Goal: Information Seeking & Learning: Learn about a topic

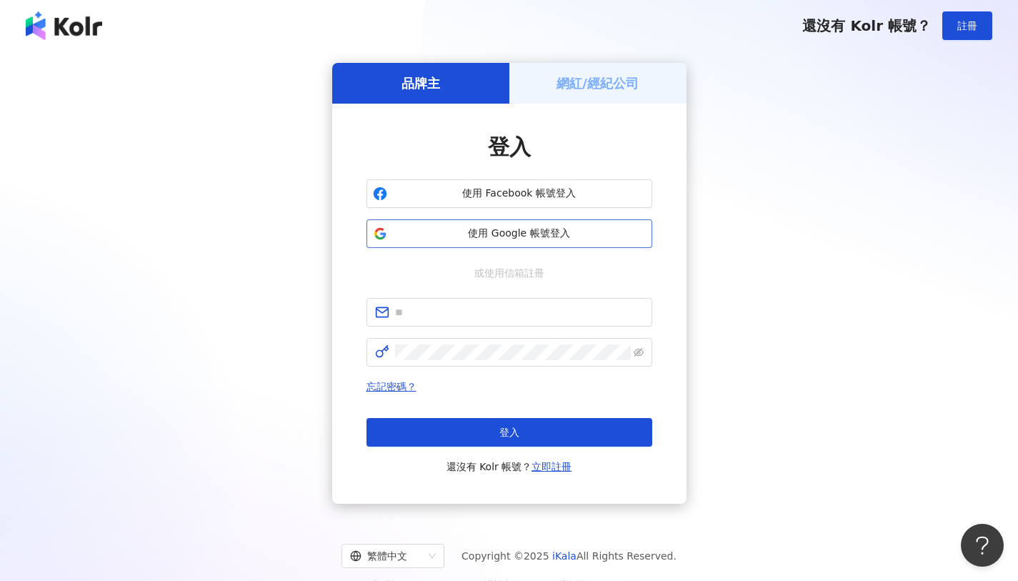
click at [547, 231] on span "使用 Google 帳號登入" at bounding box center [519, 233] width 253 height 14
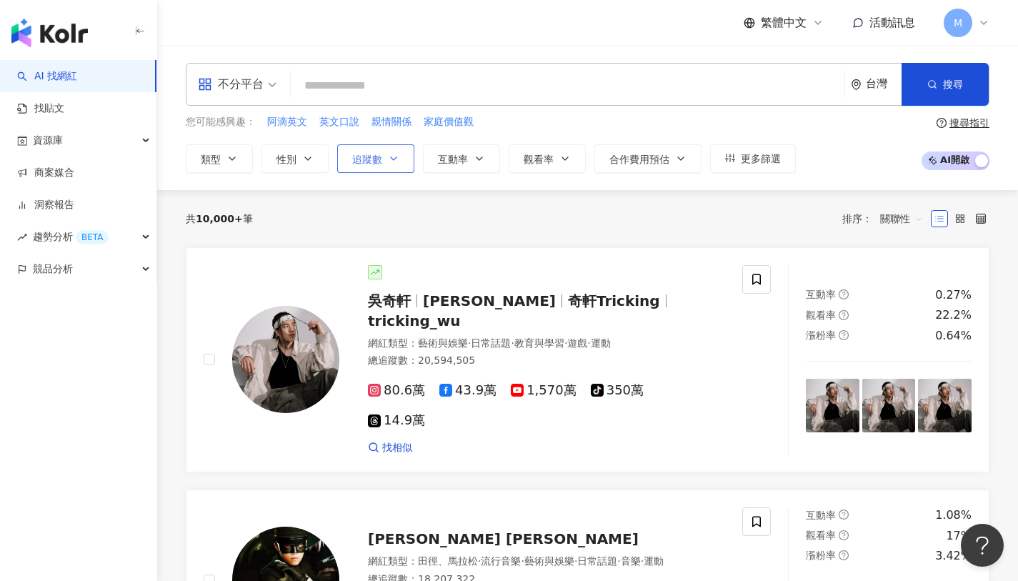
click at [391, 162] on icon "button" at bounding box center [393, 158] width 11 height 11
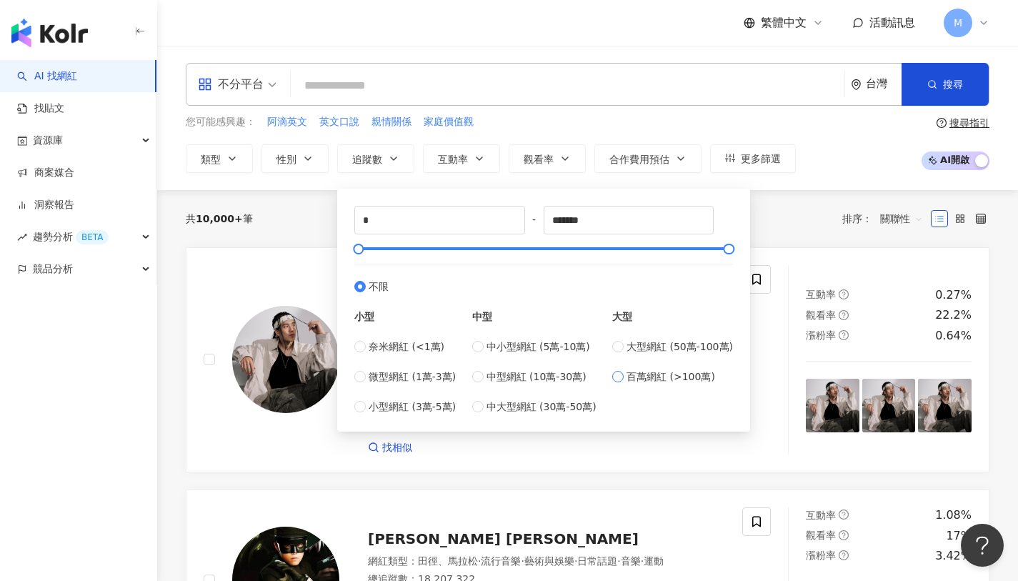
click at [629, 371] on span "百萬網紅 (>100萬)" at bounding box center [670, 377] width 89 height 16
type input "*******"
type input "*********"
click at [646, 344] on span "大型網紅 (50萬-100萬)" at bounding box center [679, 347] width 106 height 16
type input "******"
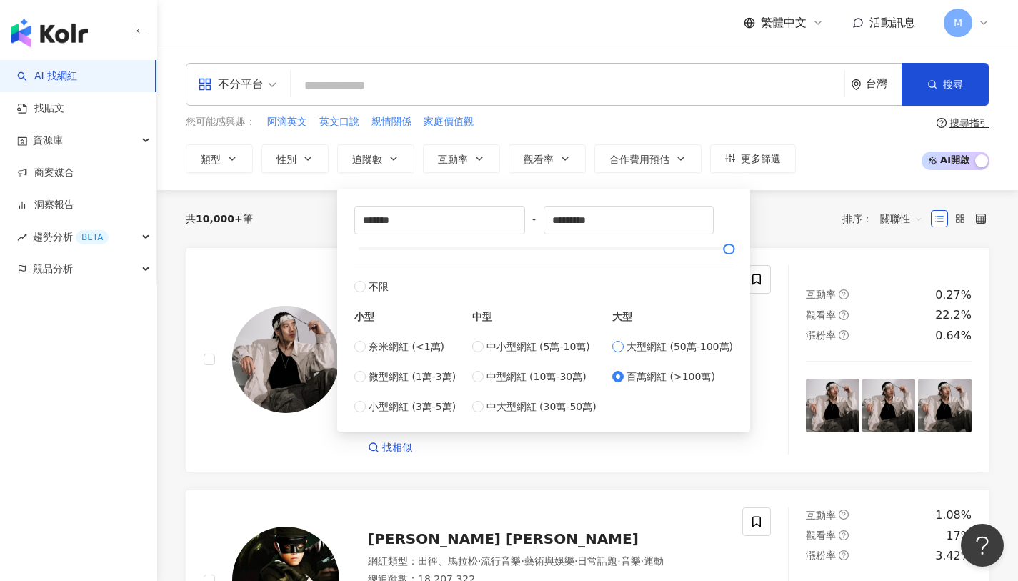
type input "******"
click at [656, 377] on span "百萬網紅 (>100萬)" at bounding box center [670, 377] width 89 height 16
type input "*******"
type input "*********"
click at [595, 217] on input "*********" at bounding box center [628, 219] width 169 height 27
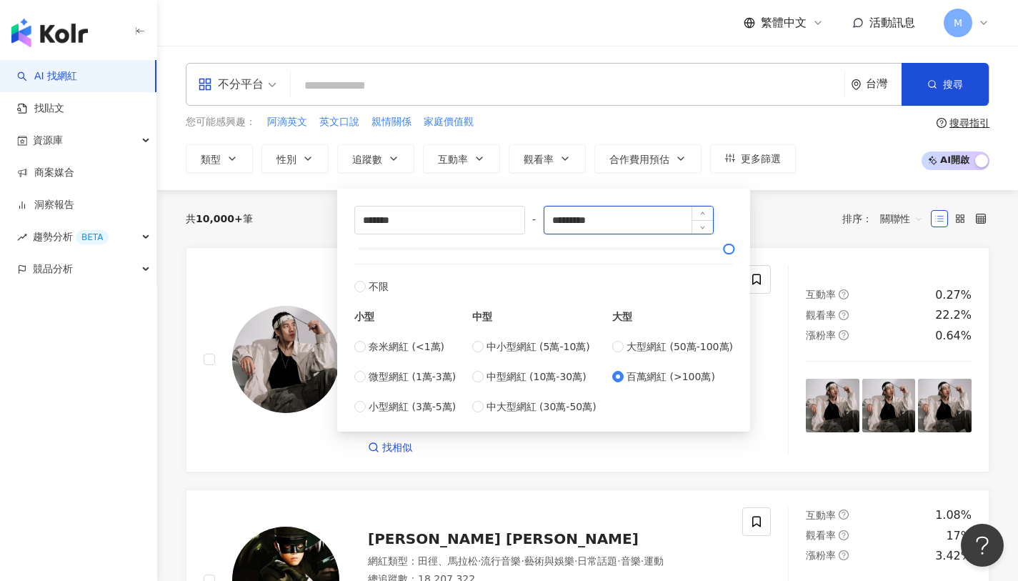
click at [595, 217] on input "*********" at bounding box center [628, 219] width 169 height 27
click at [671, 341] on span "大型網紅 (50萬-100萬)" at bounding box center [679, 347] width 106 height 16
type input "******"
click at [623, 219] on input "******" at bounding box center [628, 219] width 169 height 27
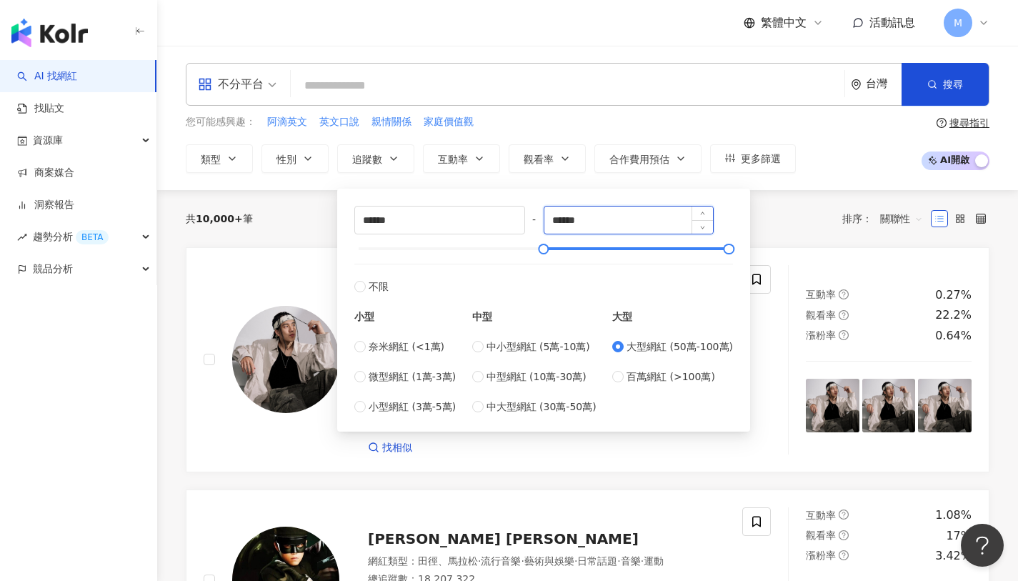
click at [623, 219] on input "******" at bounding box center [628, 219] width 169 height 27
paste input "***"
type input "*********"
click at [589, 115] on div "您可能感興趣： 阿滴英文 英文口說 親情關係 家庭價值觀" at bounding box center [491, 122] width 610 height 16
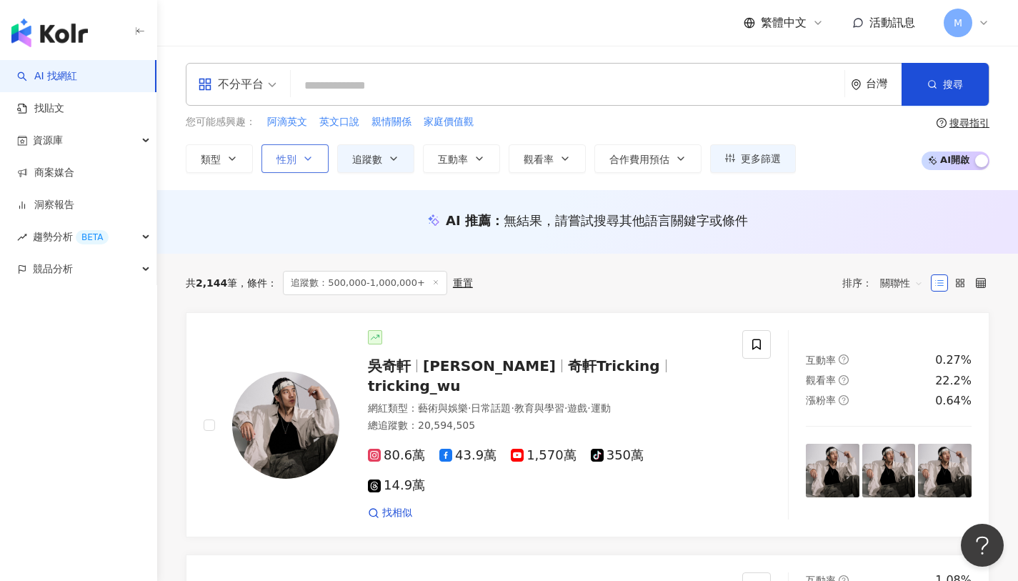
click at [290, 162] on span "性別" at bounding box center [286, 159] width 20 height 11
click at [234, 159] on icon "button" at bounding box center [231, 158] width 11 height 11
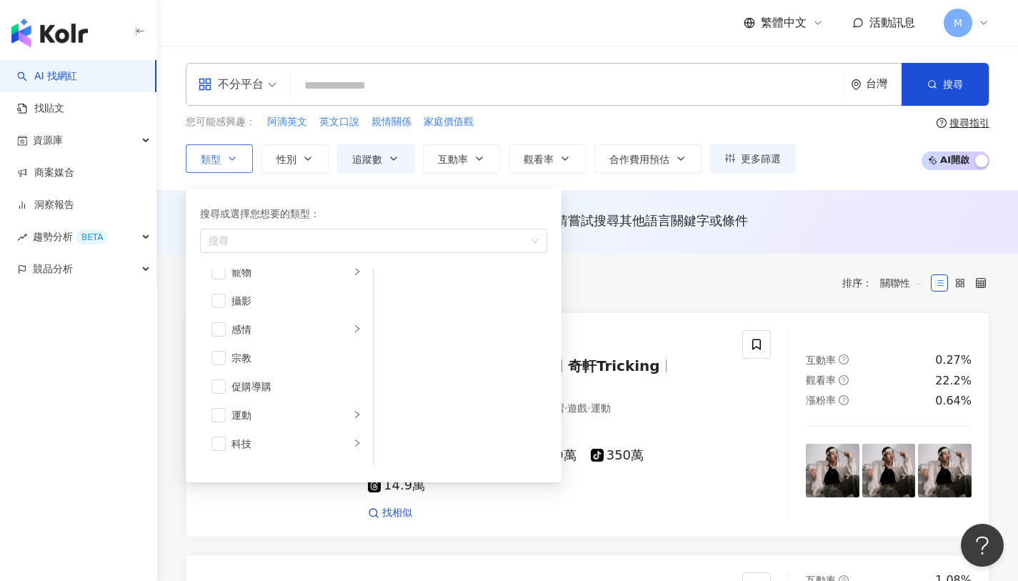
scroll to position [414, 0]
click at [271, 385] on div "促購導購" at bounding box center [296, 386] width 130 height 16
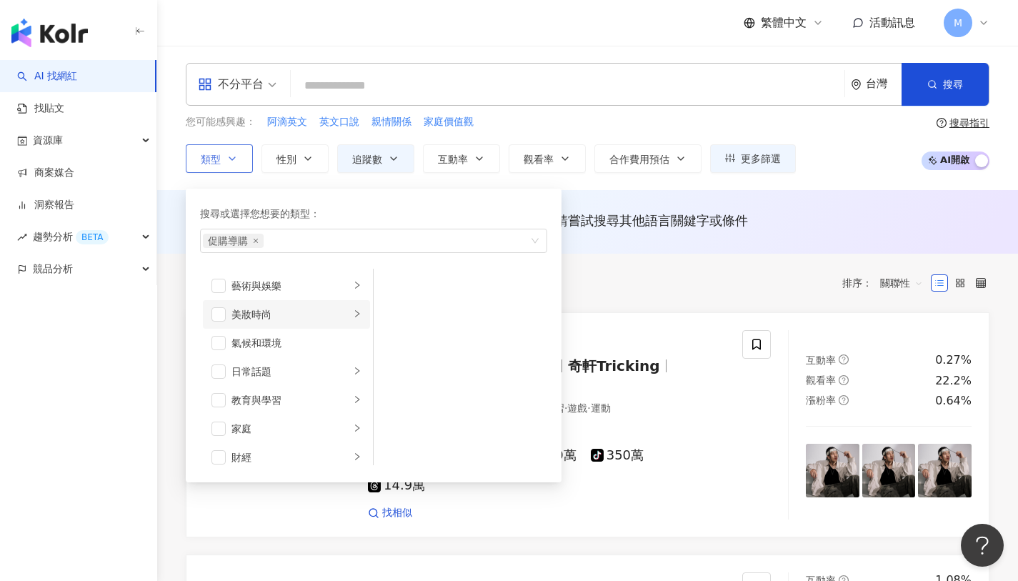
click at [272, 309] on div "美妝時尚" at bounding box center [290, 314] width 119 height 16
click at [225, 309] on span "button" at bounding box center [218, 314] width 14 height 14
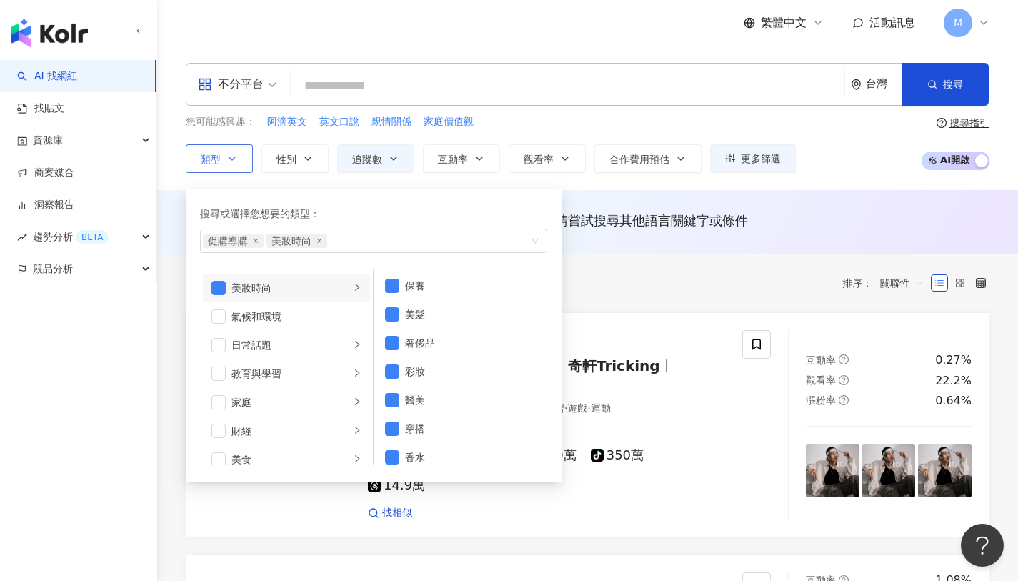
scroll to position [33, 0]
click at [216, 339] on span "button" at bounding box center [218, 338] width 14 height 14
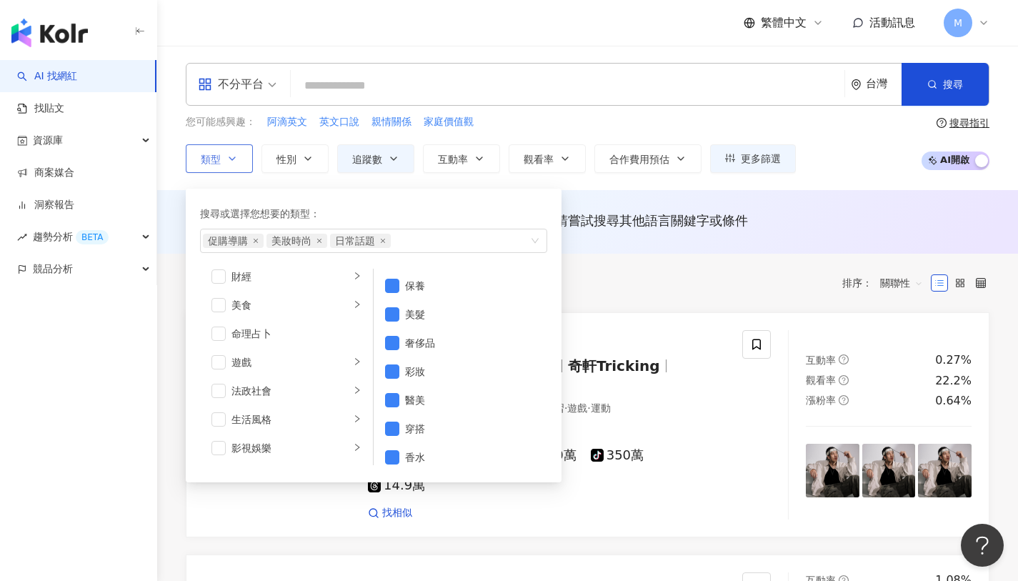
scroll to position [193, 0]
click at [221, 409] on span "button" at bounding box center [218, 407] width 14 height 14
click at [611, 124] on div "您可能感興趣： 阿滴英文 英文口說 親情關係 家庭價值觀" at bounding box center [491, 122] width 610 height 16
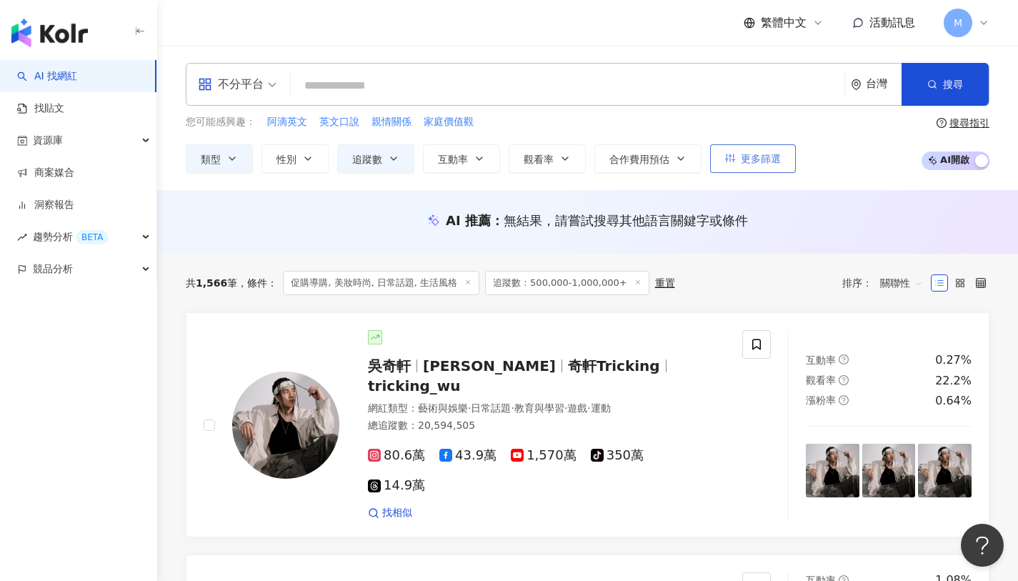
click at [761, 156] on span "更多篩選" at bounding box center [761, 158] width 40 height 11
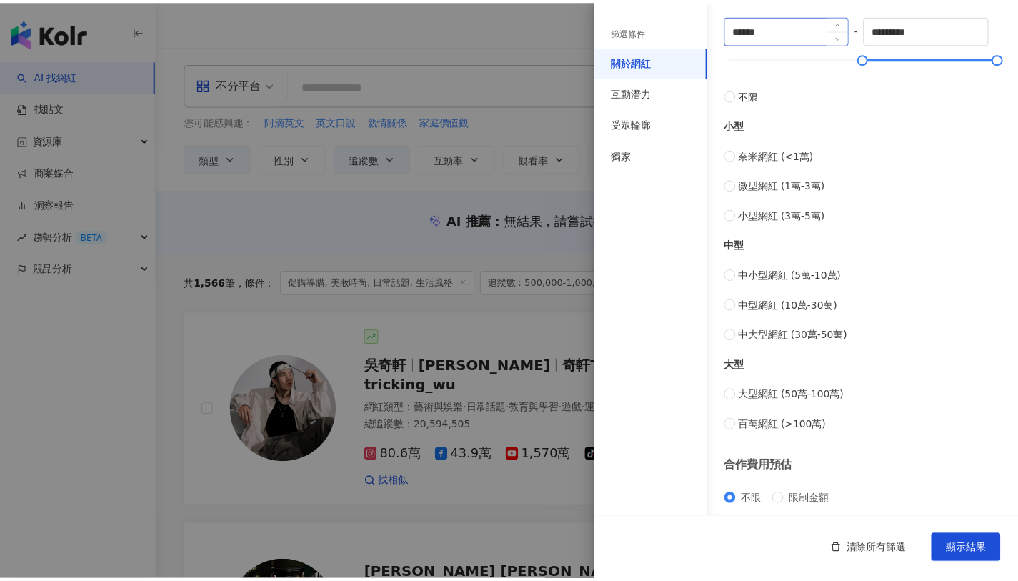
scroll to position [498, 0]
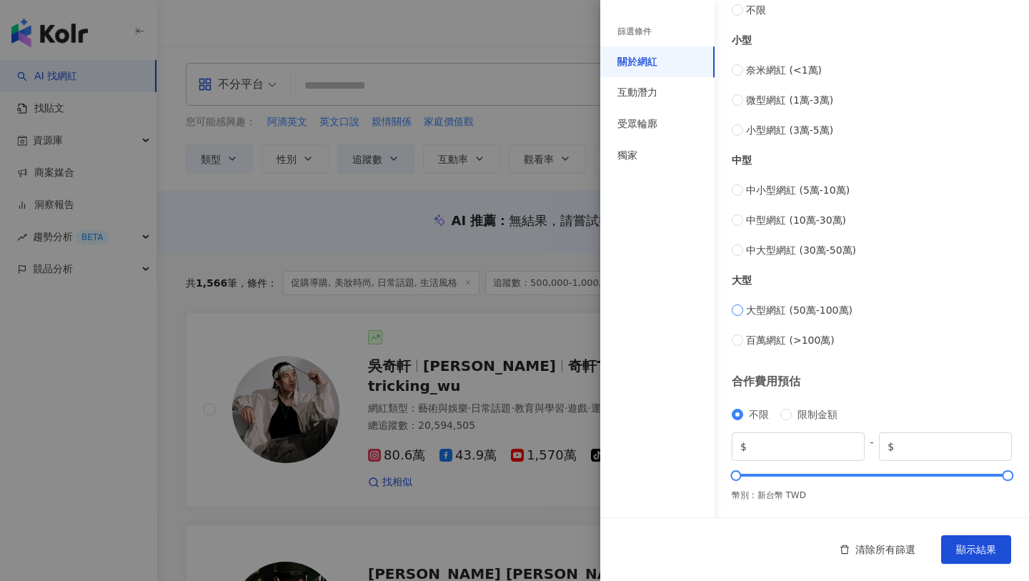
click at [789, 309] on span "大型網紅 (50萬-100萬)" at bounding box center [799, 310] width 106 height 16
type input "******"
click at [965, 547] on span "顯示結果" at bounding box center [976, 549] width 40 height 11
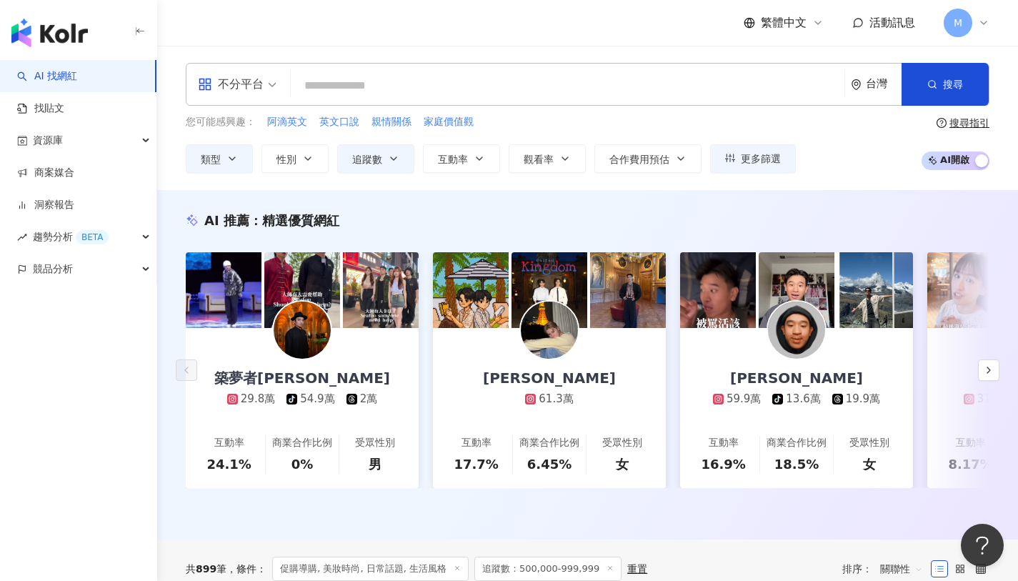
click at [249, 71] on input "search" at bounding box center [237, 75] width 79 height 23
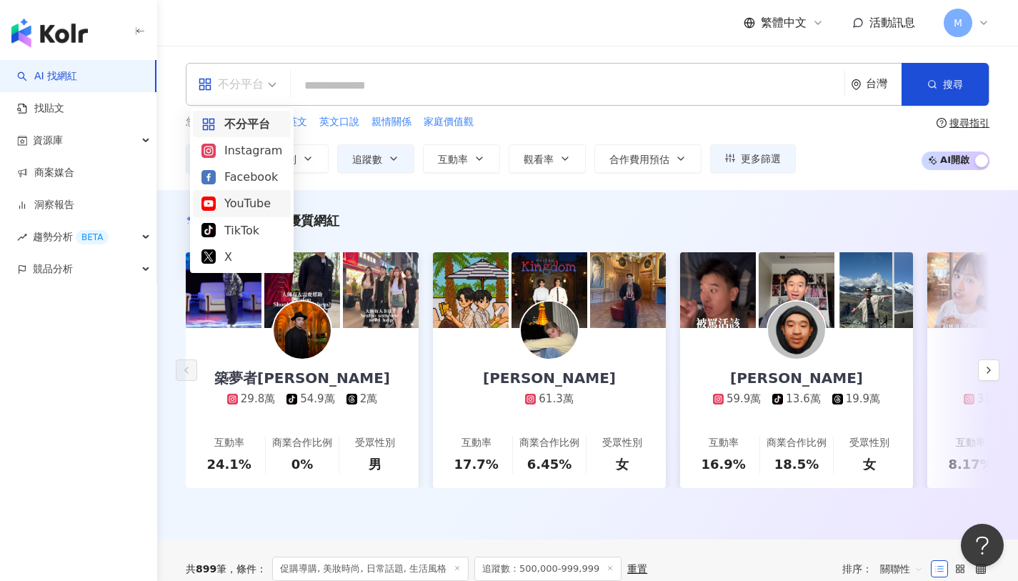
click at [249, 199] on div "YouTube" at bounding box center [241, 203] width 81 height 18
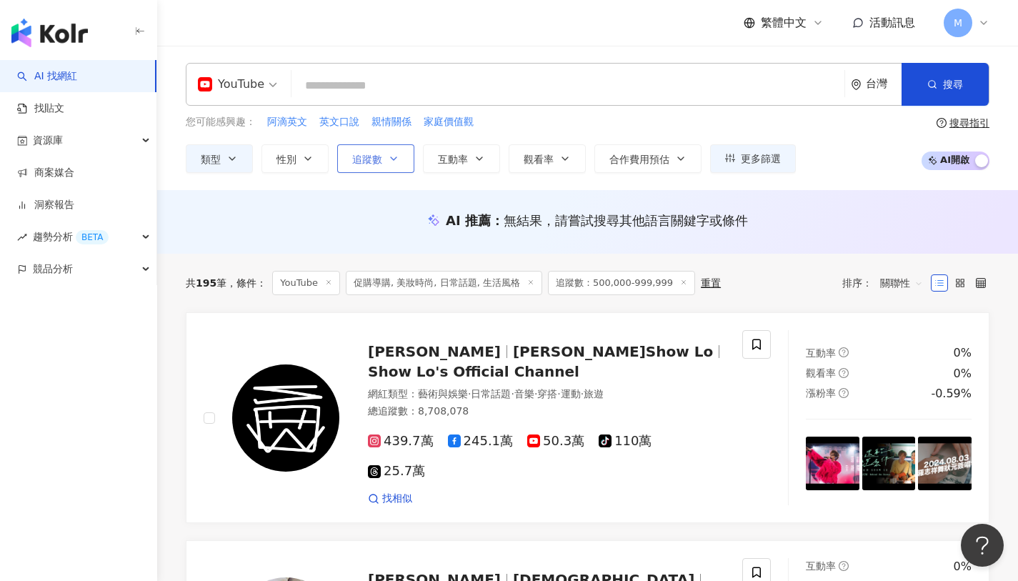
click at [359, 161] on span "追蹤數" at bounding box center [367, 159] width 30 height 11
click at [244, 162] on button "類型" at bounding box center [219, 158] width 67 height 29
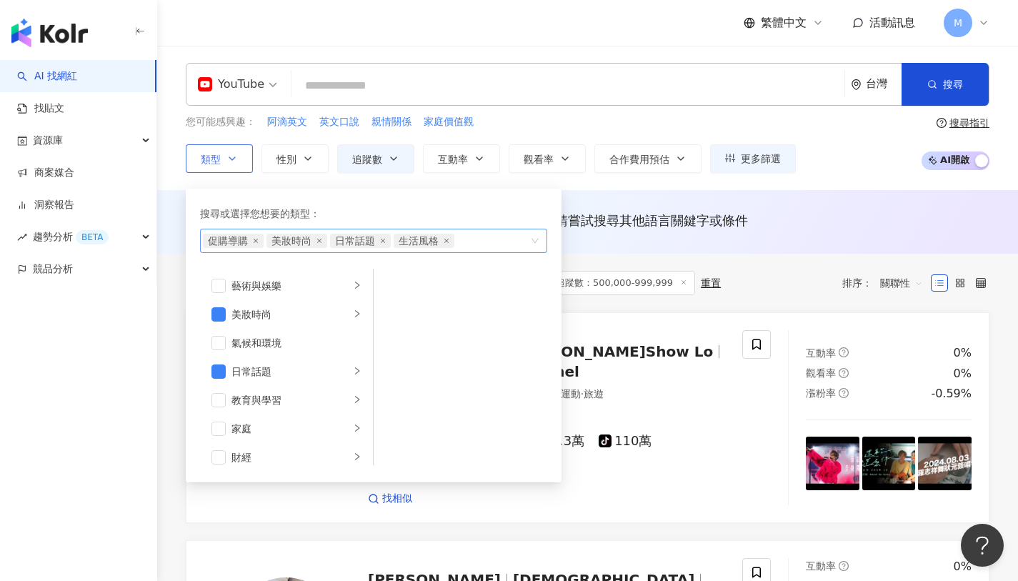
click at [442, 244] on span "生活風格" at bounding box center [424, 241] width 61 height 14
click at [445, 242] on icon "close" at bounding box center [447, 241] width 6 height 6
click at [384, 242] on icon "close" at bounding box center [383, 241] width 6 height 6
click at [320, 242] on icon "close" at bounding box center [319, 241] width 6 height 6
click at [260, 241] on span "促購導購" at bounding box center [233, 241] width 61 height 14
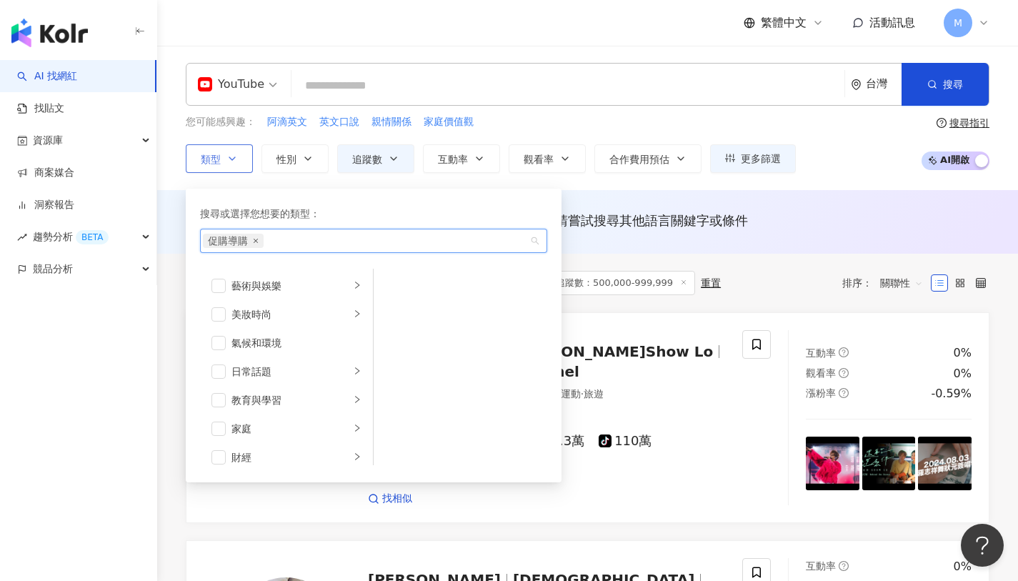
click at [254, 241] on icon "close" at bounding box center [256, 241] width 4 height 4
click at [584, 111] on div "YouTube 台灣 搜尋 您可能感興趣： 阿滴英文 英文口說 親情關係 家庭價值觀 類型 搜尋或選擇您想要的類型： 搜尋 藝術與娛樂 美妝時尚 氣候和環境 …" at bounding box center [587, 118] width 861 height 110
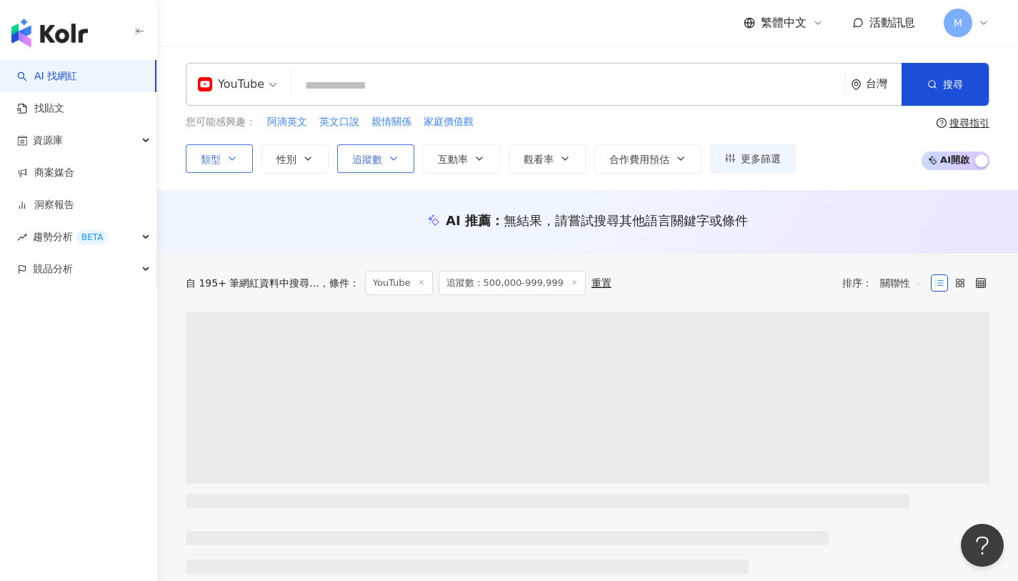
click at [389, 162] on icon "button" at bounding box center [393, 158] width 11 height 11
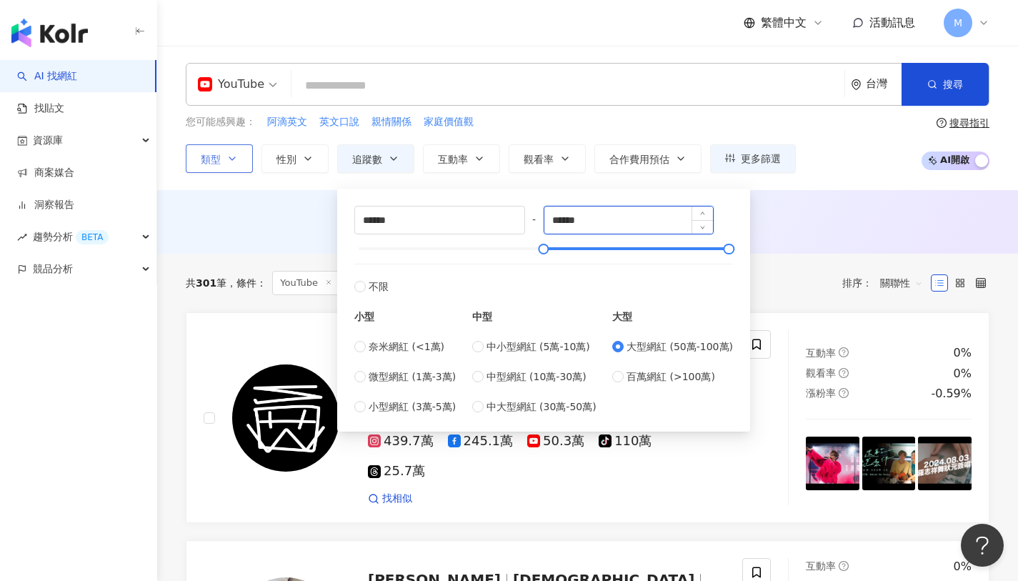
click at [625, 213] on input "******" at bounding box center [628, 219] width 169 height 27
type input "********"
click at [679, 67] on div "YouTube 台灣 搜尋" at bounding box center [588, 84] width 804 height 43
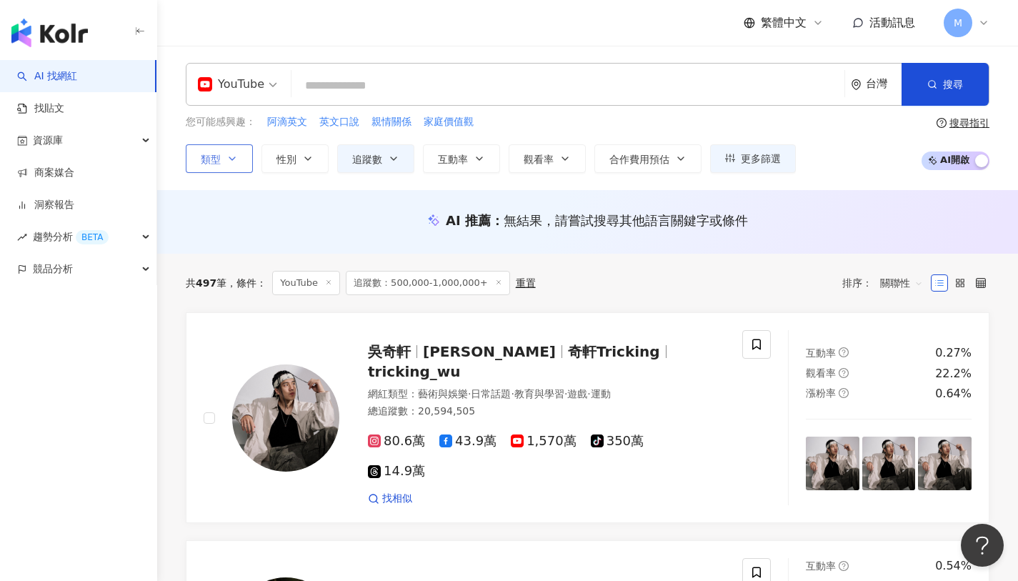
click at [234, 162] on icon "button" at bounding box center [231, 158] width 11 height 11
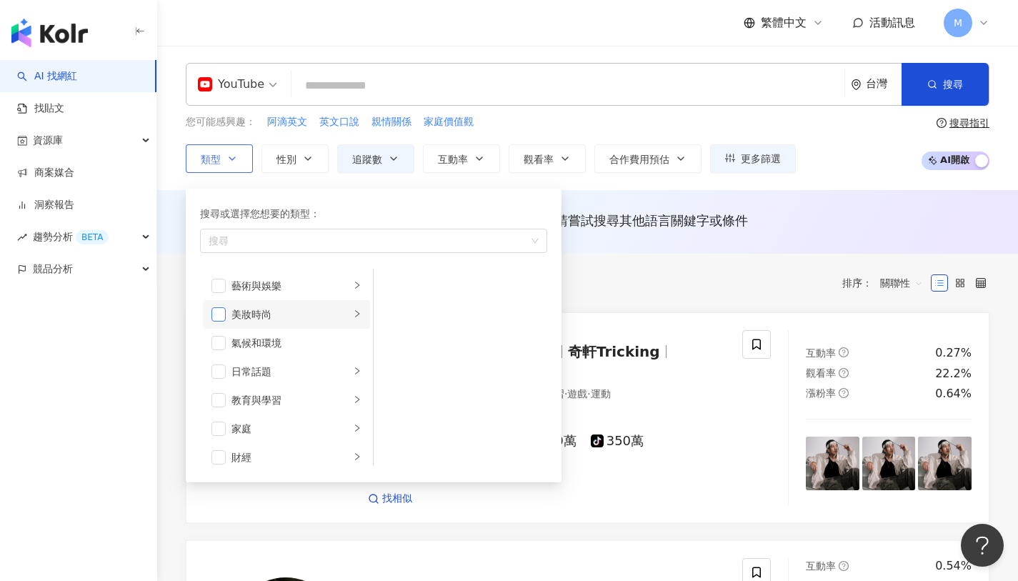
click at [213, 310] on span "button" at bounding box center [218, 314] width 14 height 14
click at [774, 323] on link "吳奇軒 Wu Hsuan 奇軒Tricking tricking_wu 網紅類型 ： 藝術與娛樂 · 日常話題 · 教育與學習 · 遊戲 · 運動 總追蹤數 …" at bounding box center [588, 417] width 804 height 211
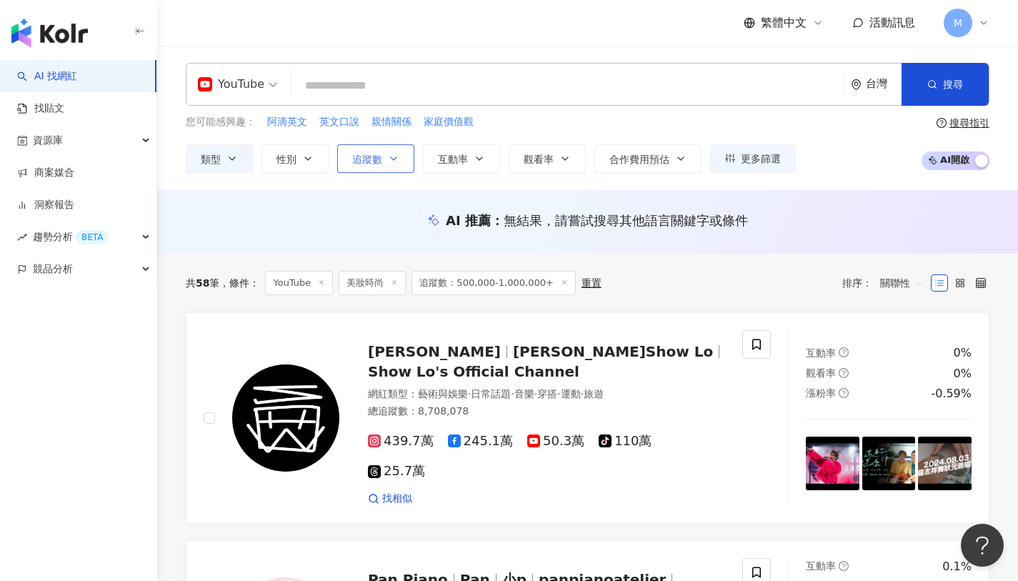
click at [396, 157] on icon "button" at bounding box center [393, 158] width 11 height 11
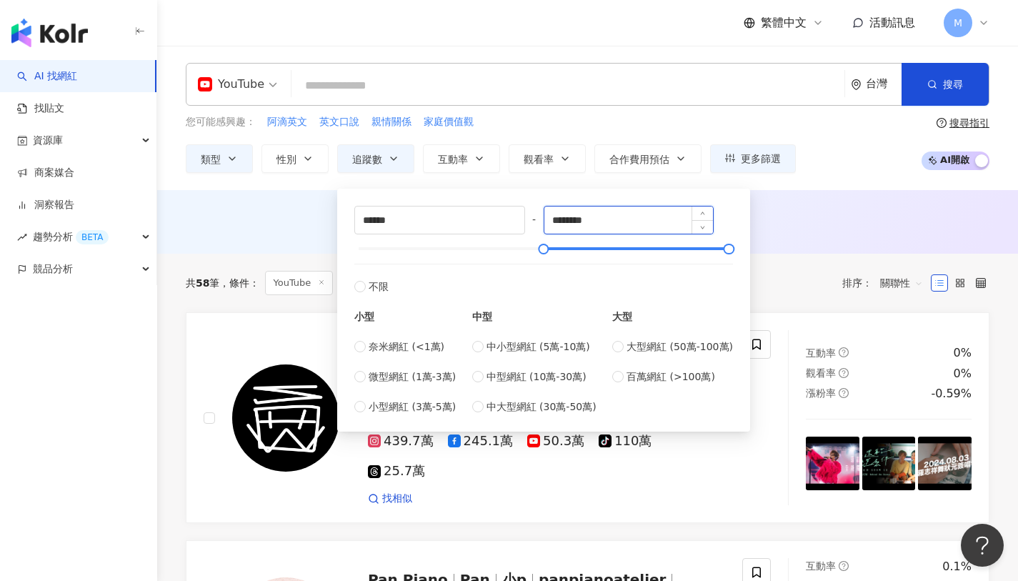
click at [648, 225] on input "********" at bounding box center [628, 219] width 169 height 27
click at [664, 374] on span "百萬網紅 (>100萬)" at bounding box center [670, 377] width 89 height 16
type input "*******"
type input "*********"
click at [786, 213] on div "AI 推薦 ： 無結果，請嘗試搜尋其他語言關鍵字或條件" at bounding box center [588, 220] width 804 height 18
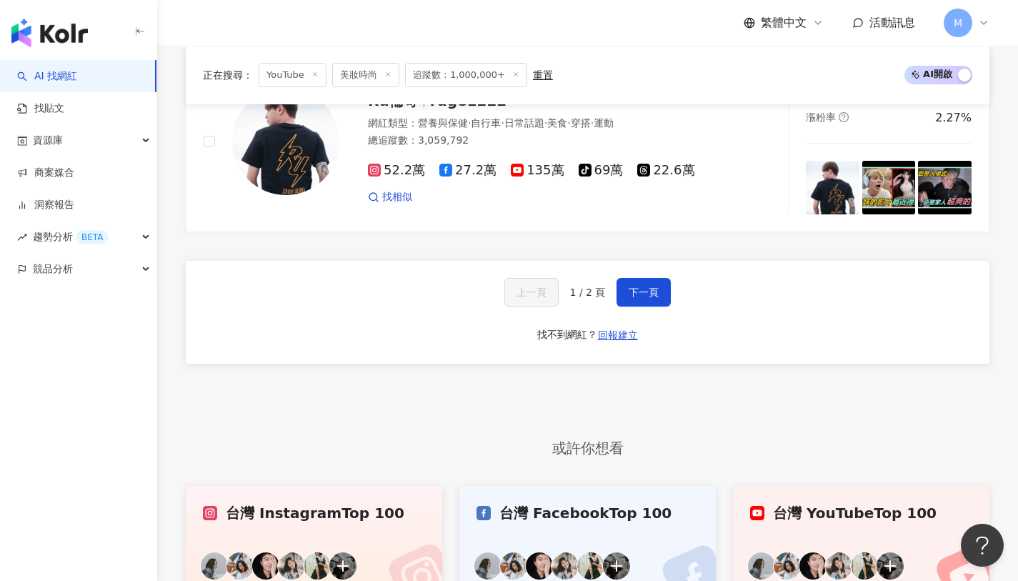
scroll to position [2436, 0]
click at [640, 287] on span "下一頁" at bounding box center [644, 292] width 30 height 11
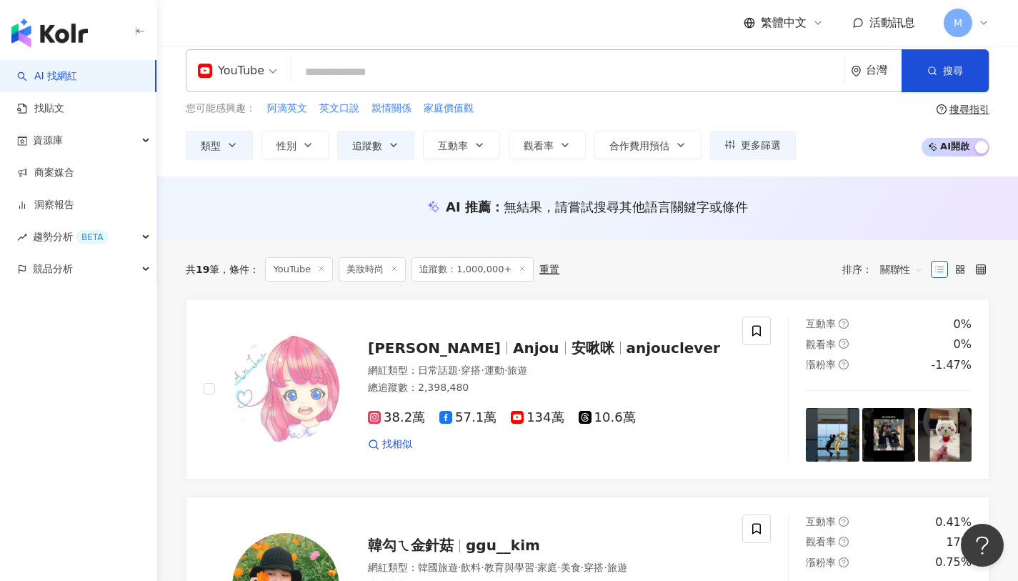
scroll to position [18, 0]
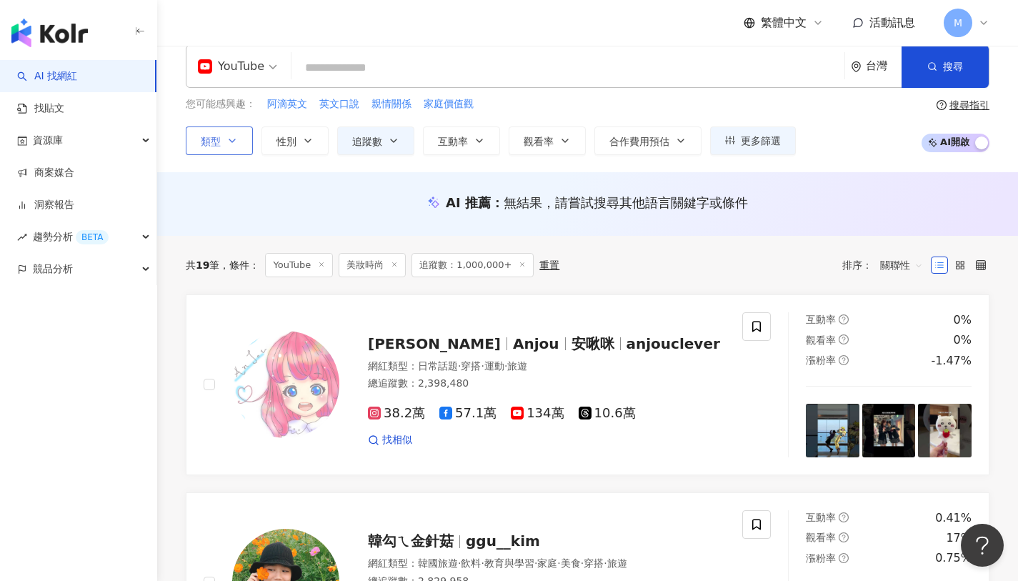
click at [233, 141] on icon "button" at bounding box center [231, 140] width 11 height 11
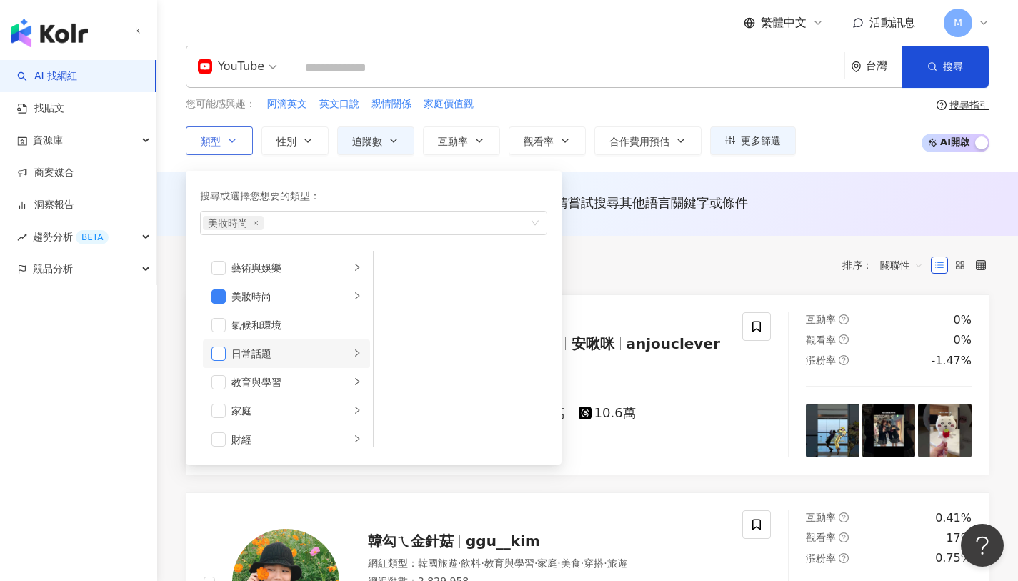
click at [220, 355] on span "button" at bounding box center [218, 353] width 14 height 14
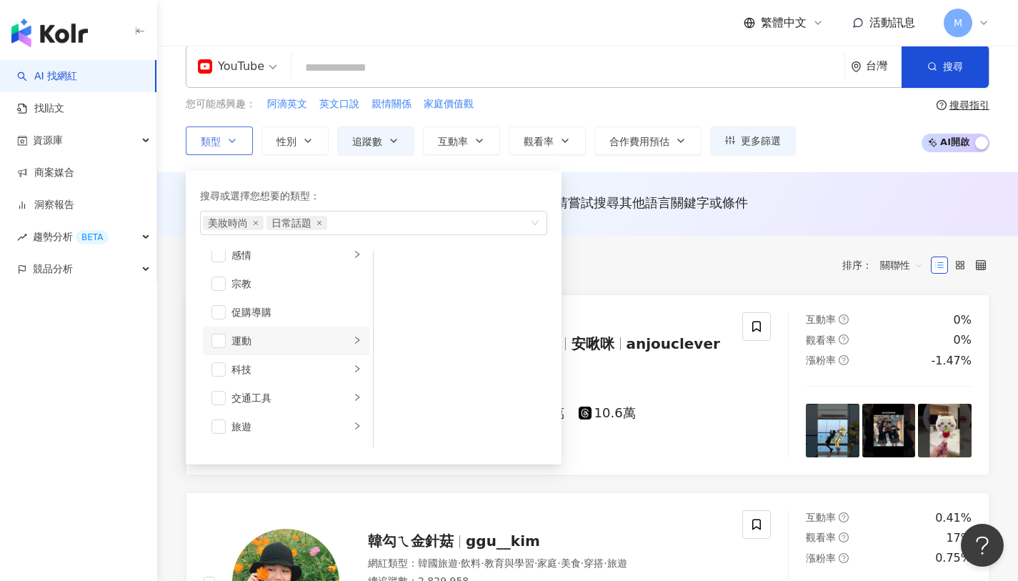
scroll to position [469, 0]
click at [224, 314] on span "button" at bounding box center [218, 313] width 14 height 14
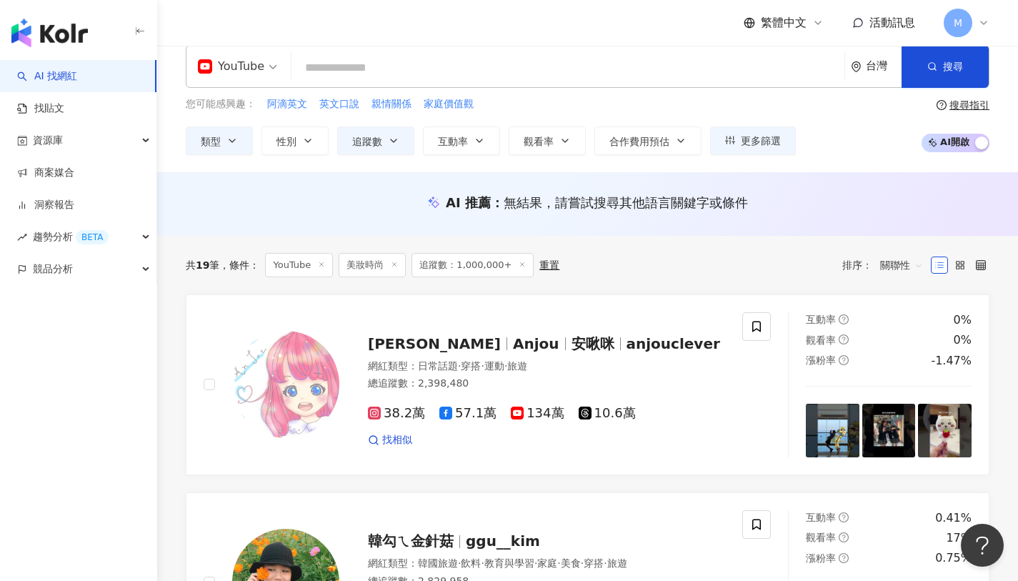
click at [558, 76] on input "search" at bounding box center [567, 67] width 541 height 27
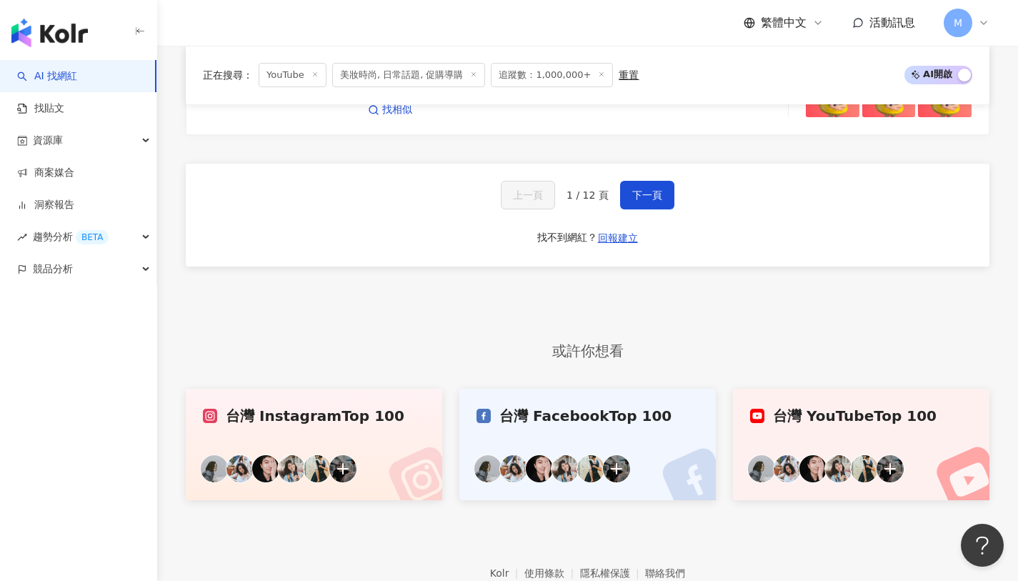
scroll to position [2576, 0]
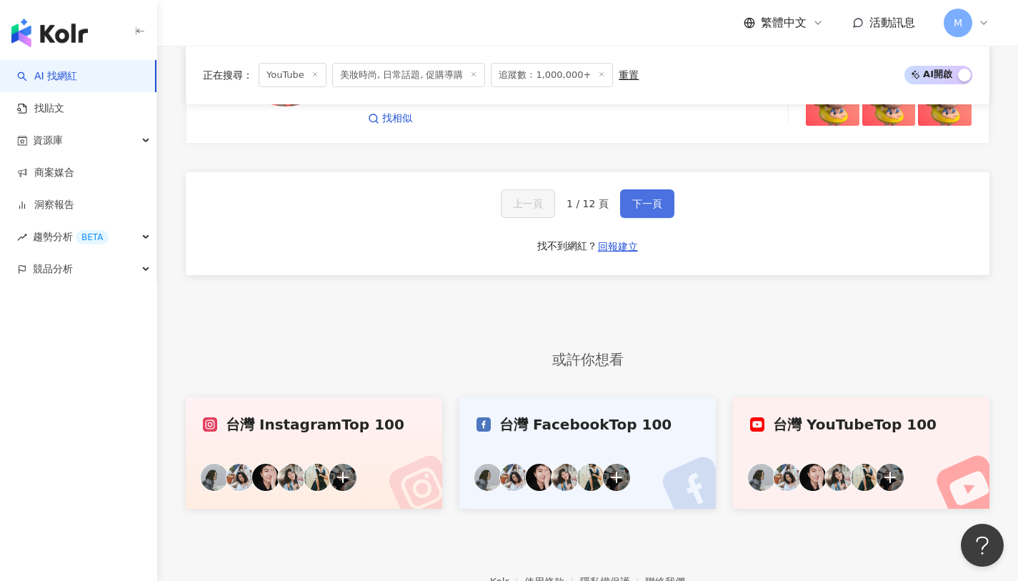
click at [632, 198] on span "下一頁" at bounding box center [647, 203] width 30 height 11
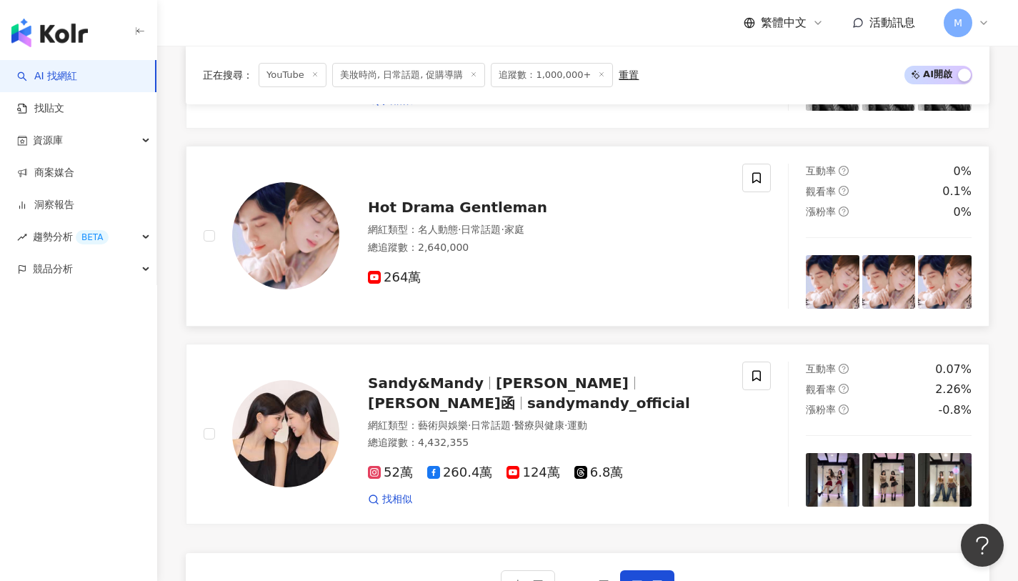
scroll to position [2251, 0]
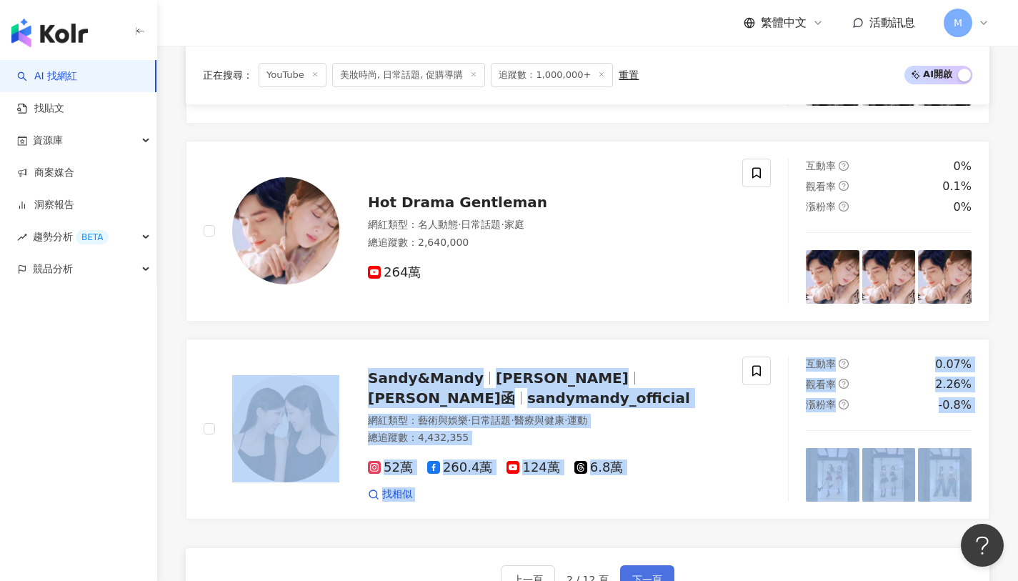
click at [651, 574] on span "下一頁" at bounding box center [647, 579] width 30 height 11
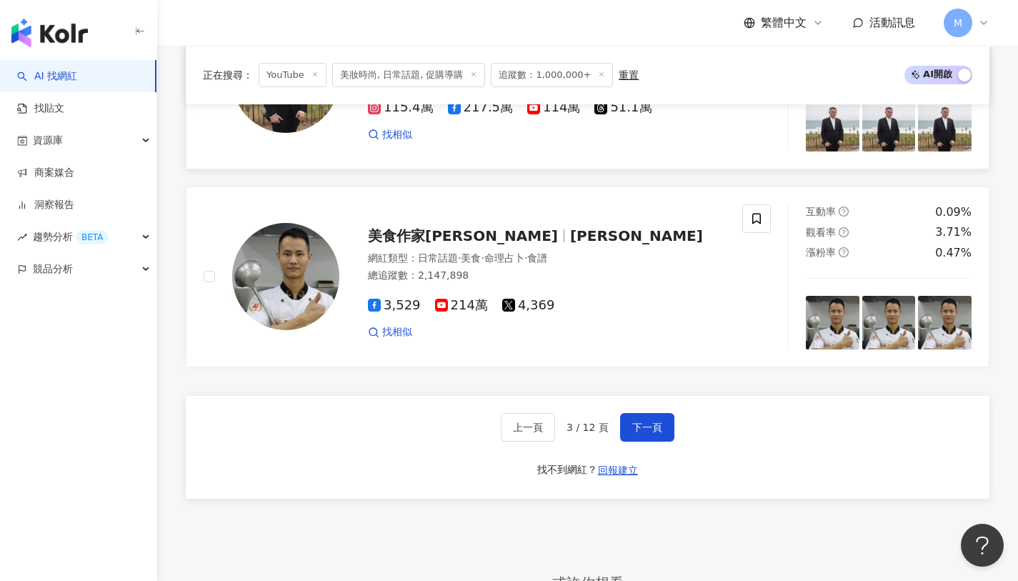
scroll to position [2346, 0]
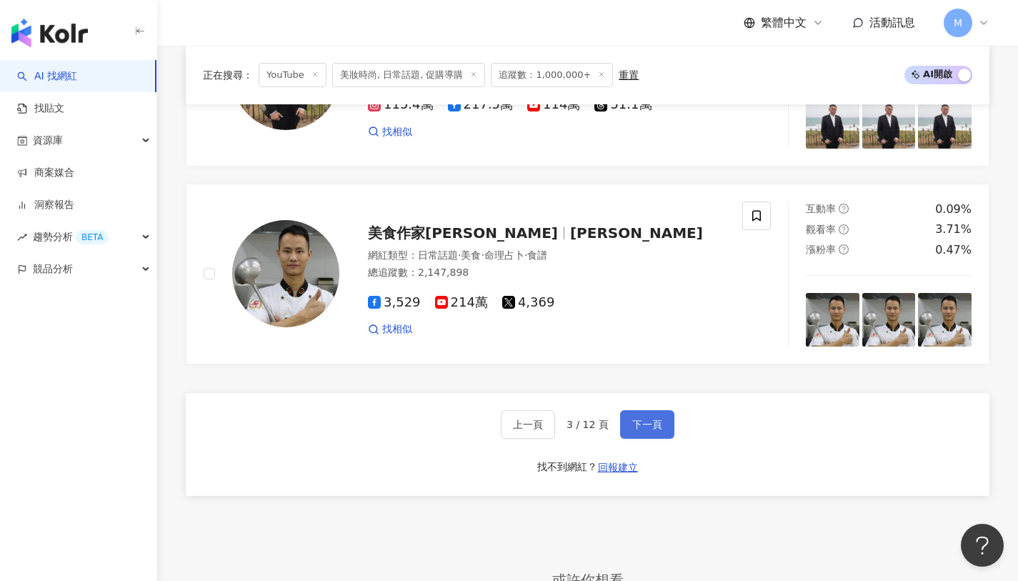
click at [633, 419] on span "下一頁" at bounding box center [647, 424] width 30 height 11
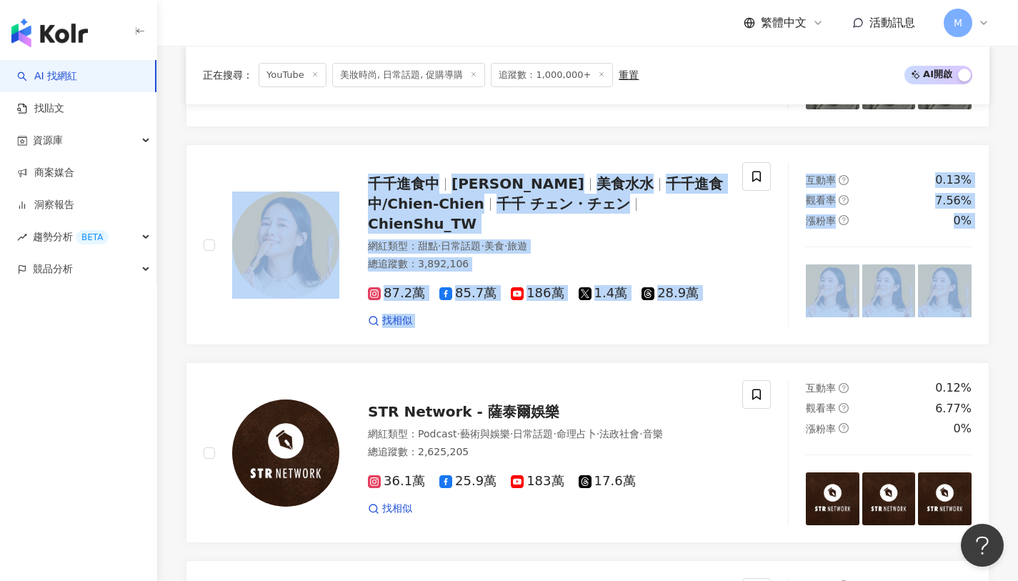
scroll to position [2611, 0]
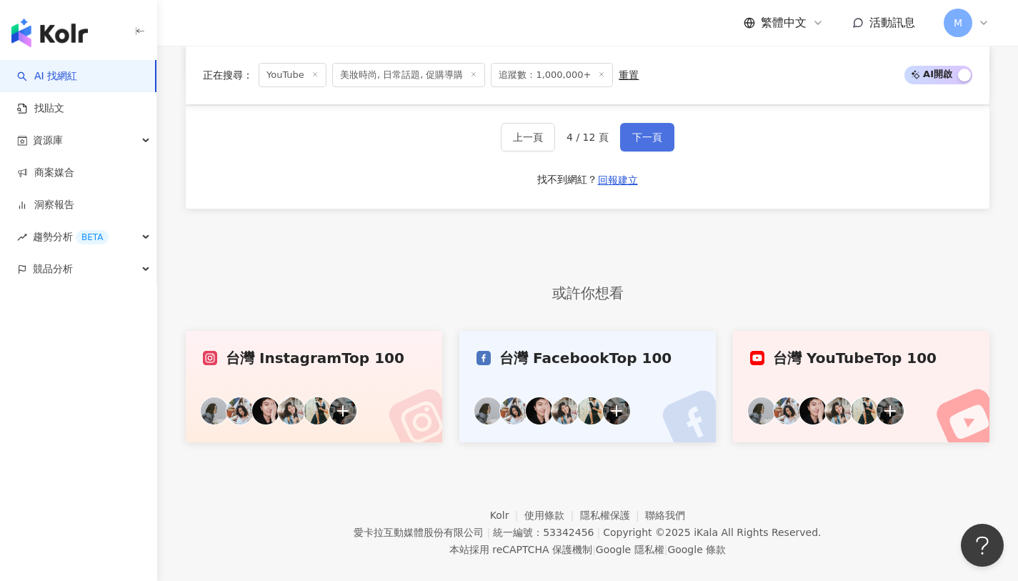
click at [651, 123] on button "下一頁" at bounding box center [647, 137] width 54 height 29
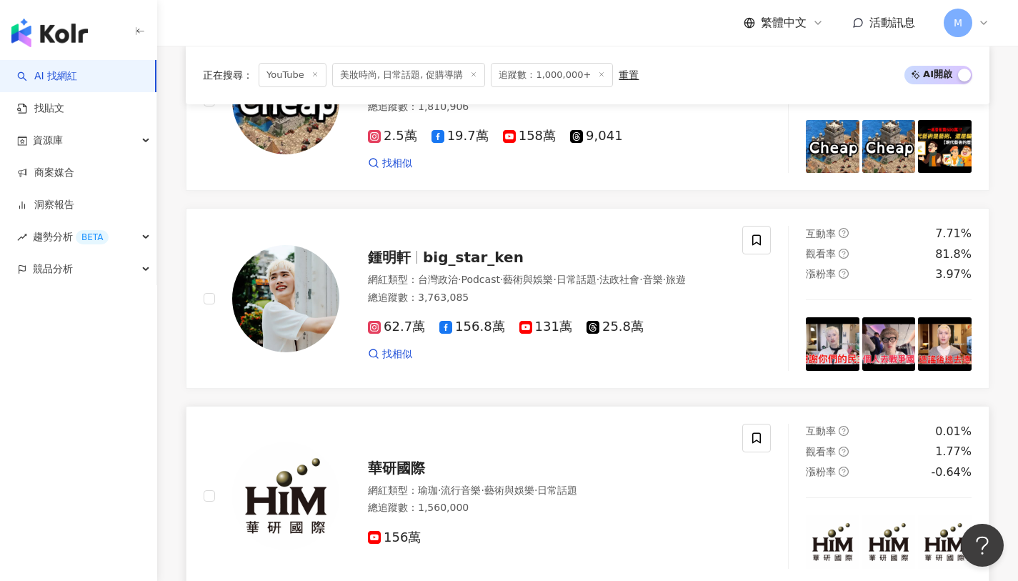
scroll to position [2621, 0]
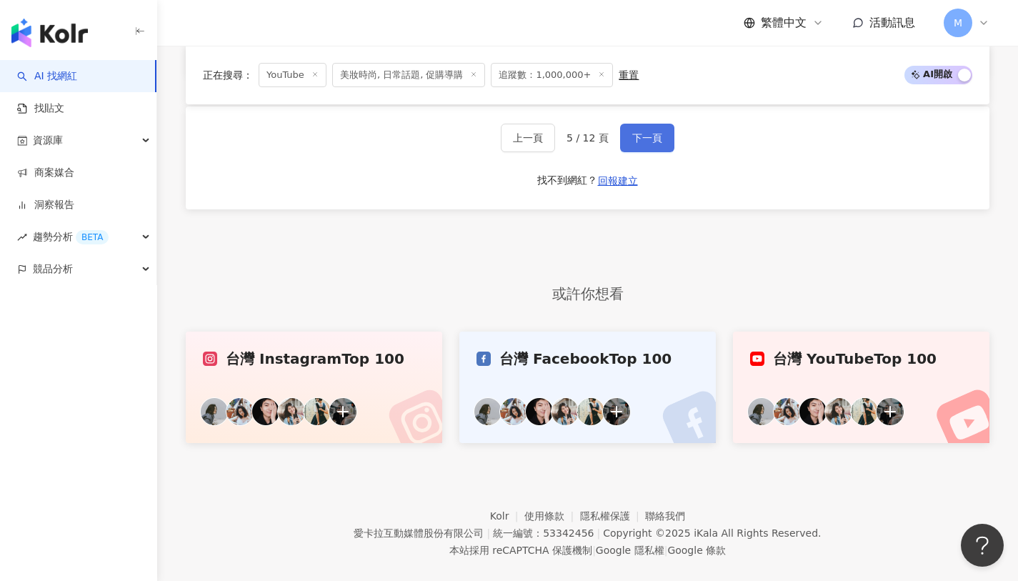
click at [628, 124] on button "下一頁" at bounding box center [647, 138] width 54 height 29
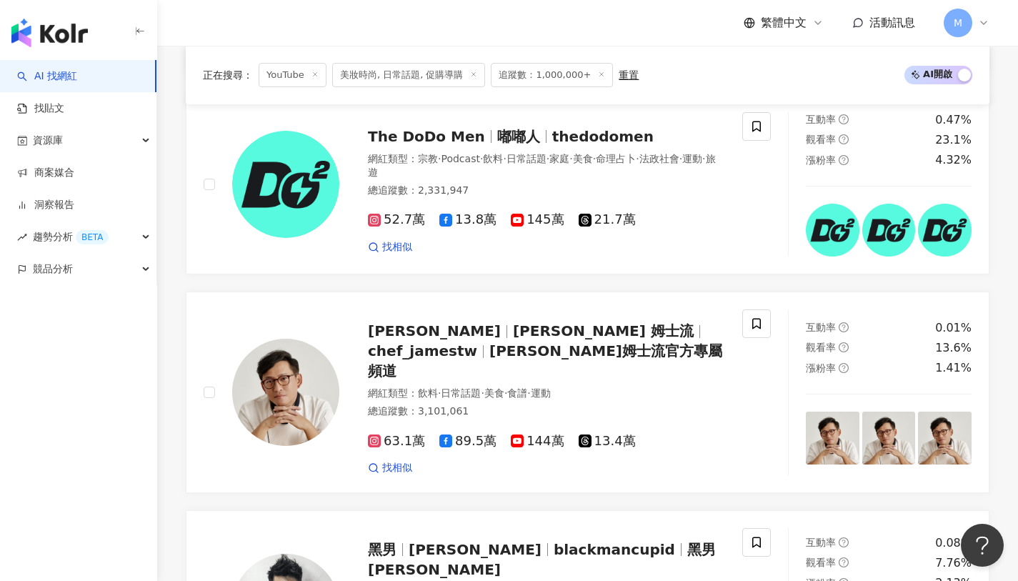
scroll to position [2612, 0]
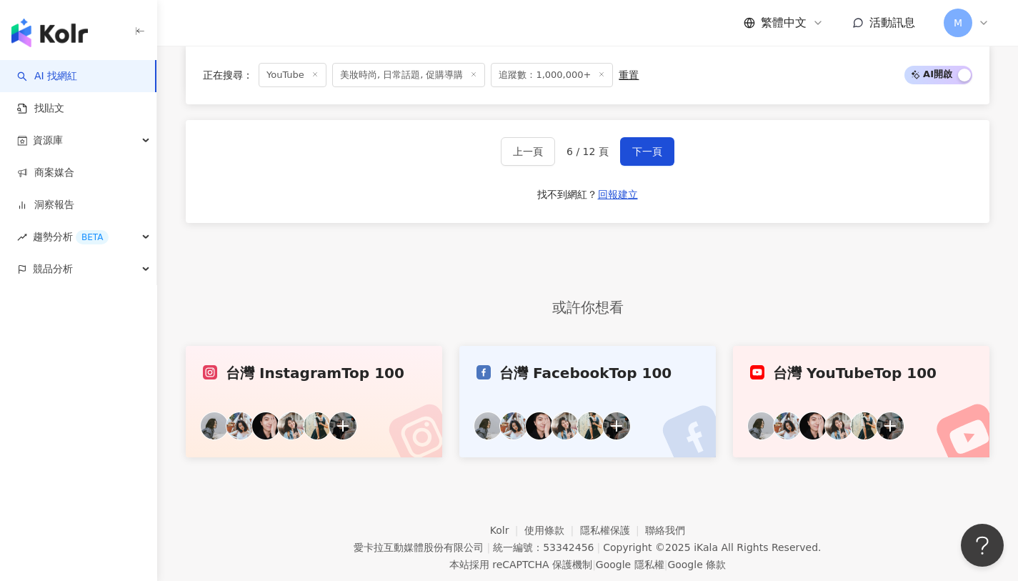
click at [895, 362] on link "台灣 YouTube Top 100" at bounding box center [861, 401] width 256 height 111
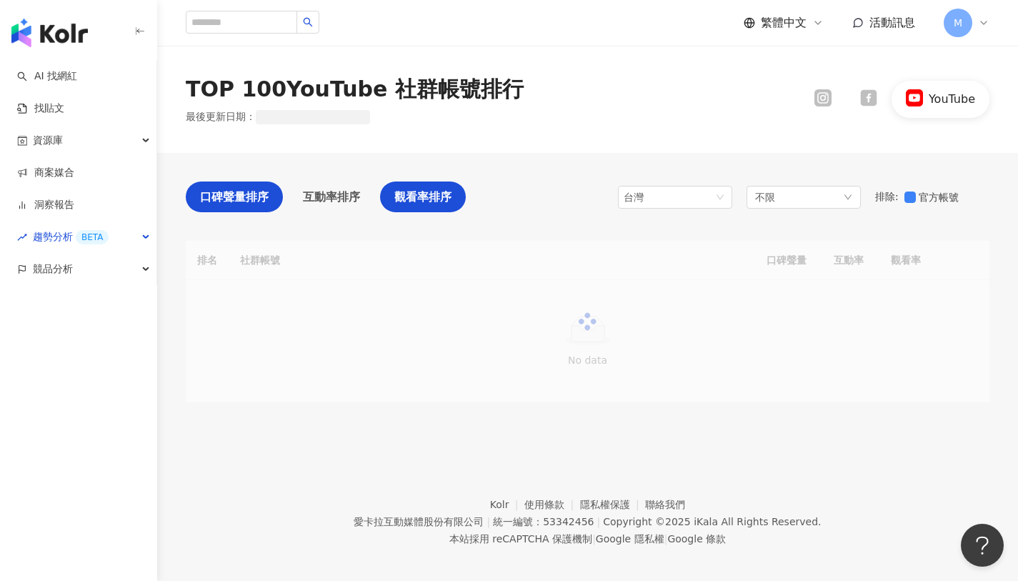
click at [421, 199] on span "觀看率排序" at bounding box center [422, 197] width 57 height 18
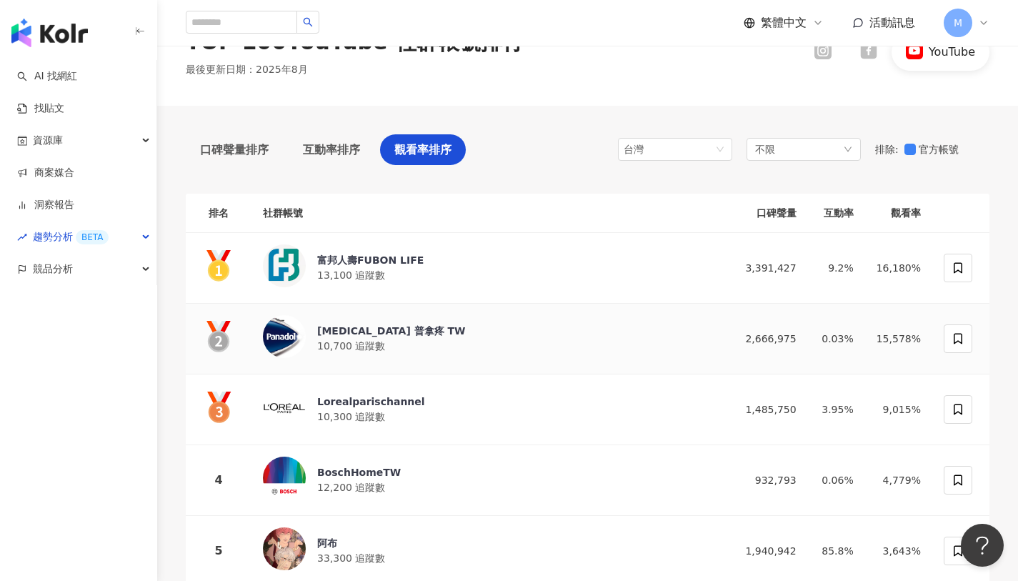
scroll to position [49, 0]
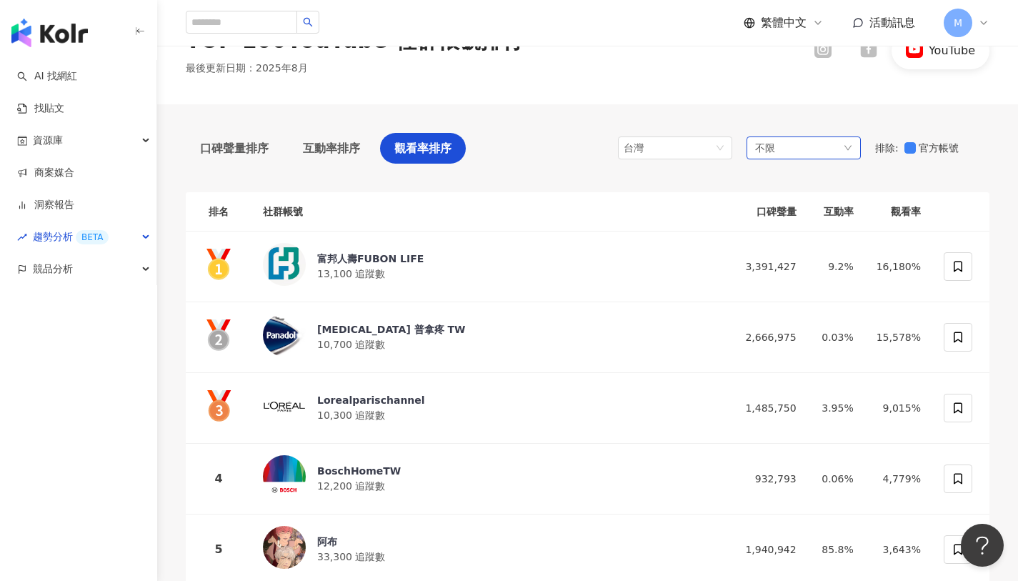
click at [785, 141] on div "不限" at bounding box center [803, 147] width 114 height 23
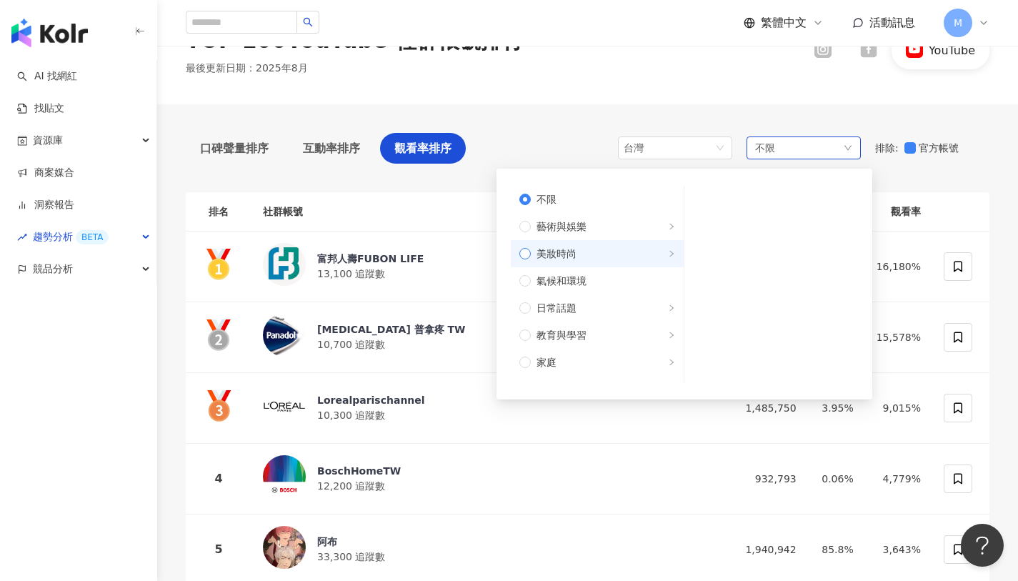
click at [531, 244] on label "美妝時尚" at bounding box center [597, 253] width 173 height 27
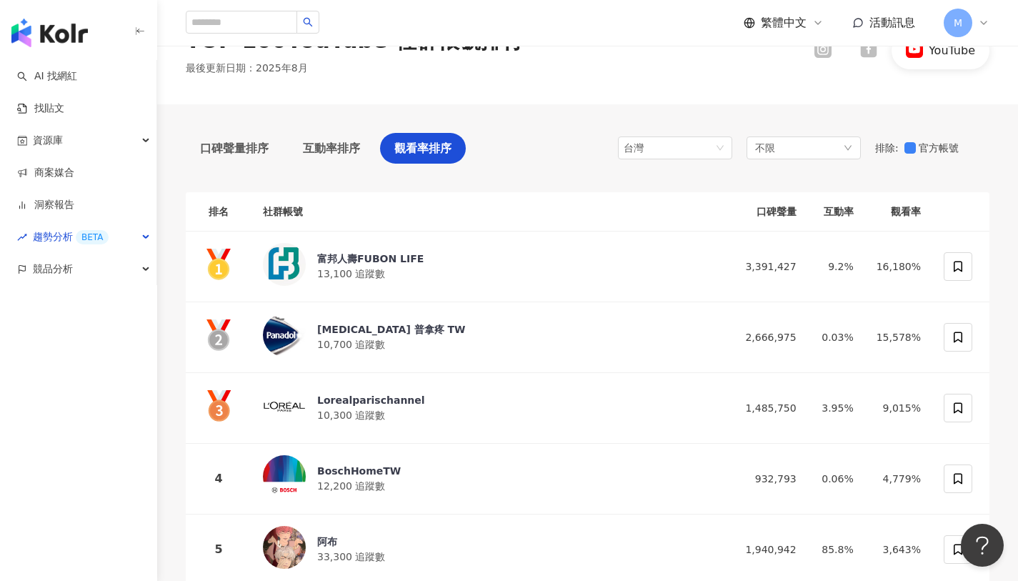
click at [602, 83] on div "TOP 100 YouTube 社群帳號排行 最後更新日期 ： 2025年8月 YouTube" at bounding box center [587, 50] width 861 height 107
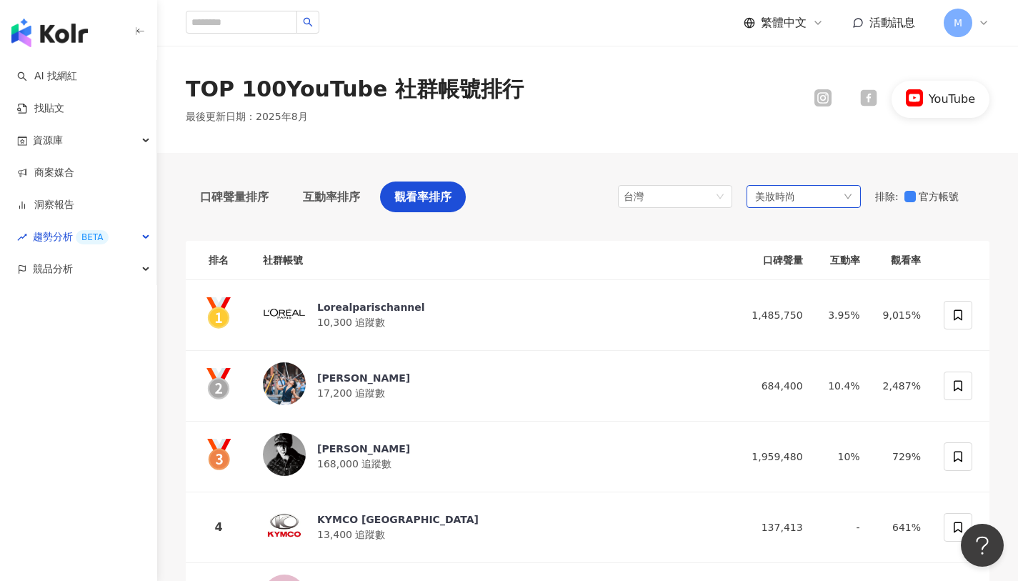
click at [791, 201] on span "美妝時尚" at bounding box center [775, 197] width 40 height 16
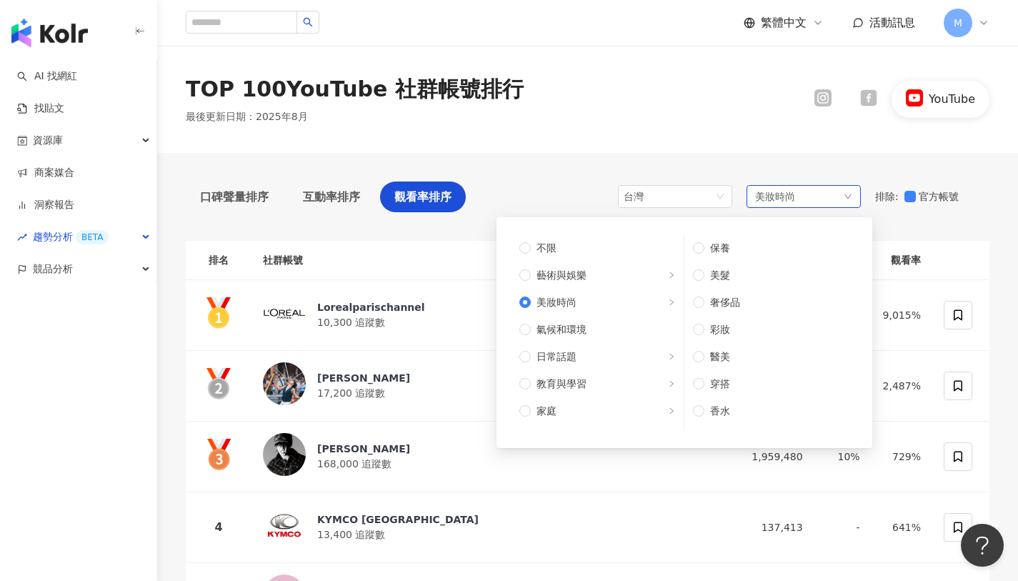
click at [791, 201] on span "美妝時尚" at bounding box center [775, 197] width 40 height 16
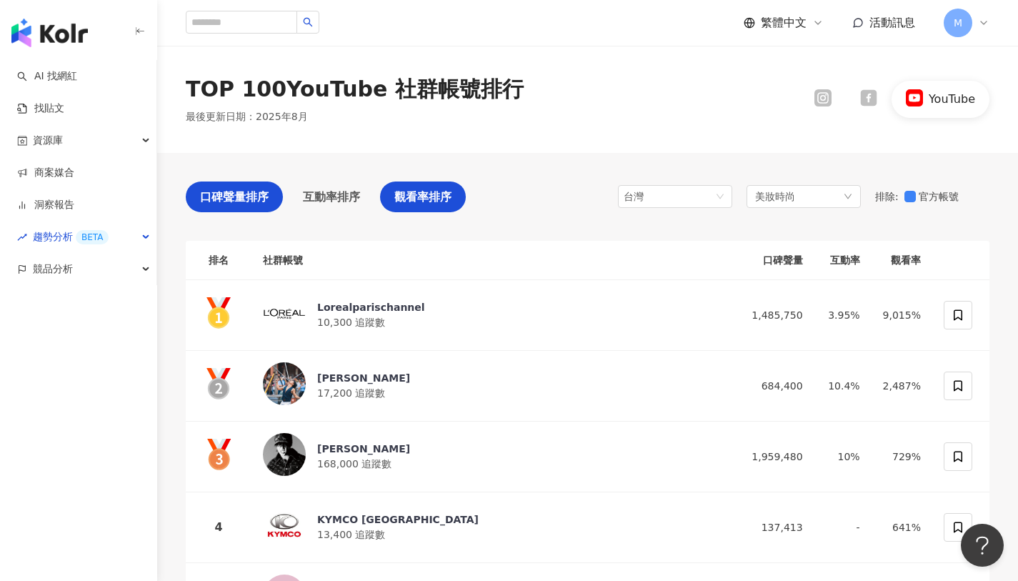
click at [216, 197] on span "口碑聲量排序" at bounding box center [234, 197] width 69 height 18
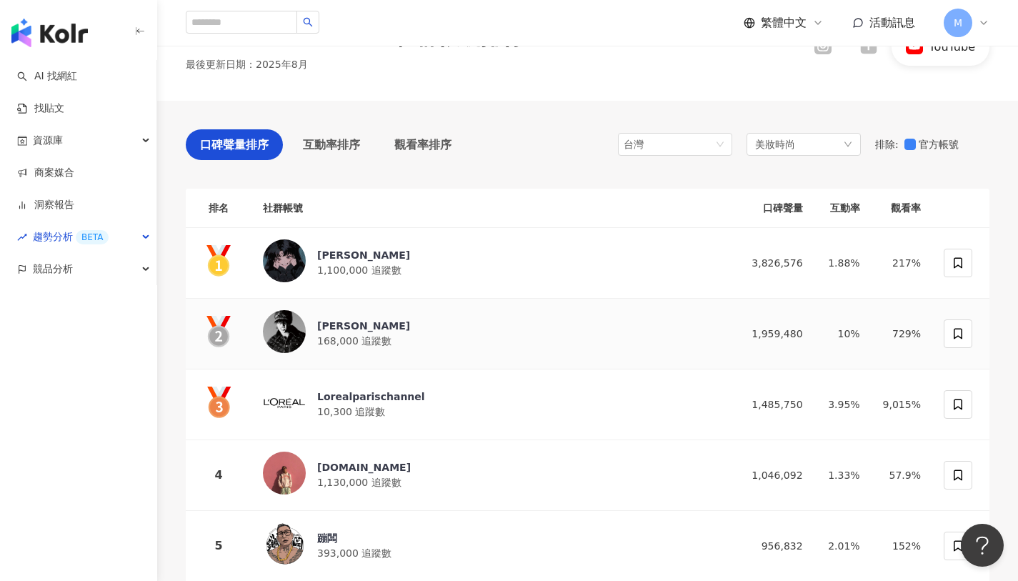
scroll to position [56, 0]
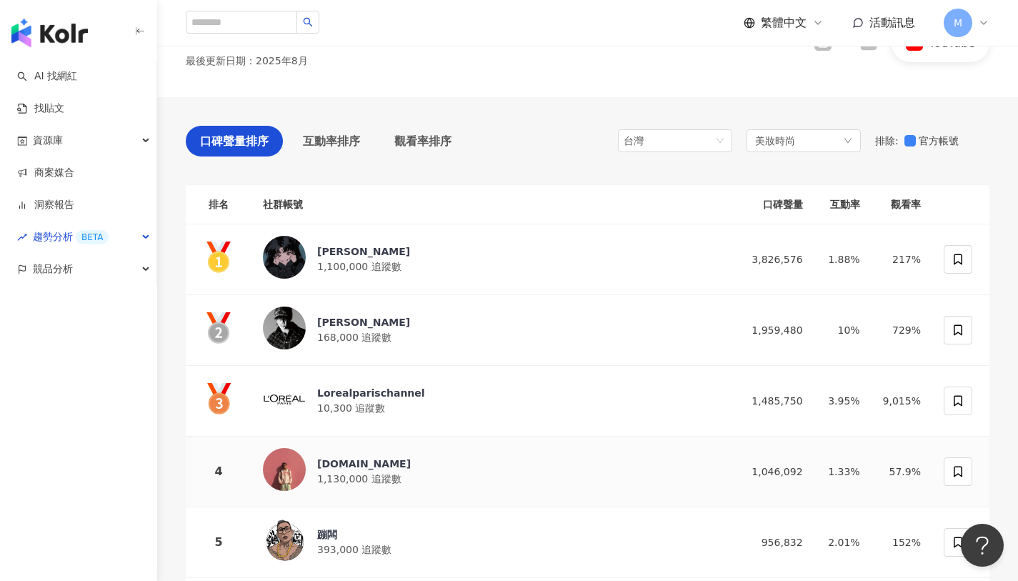
click at [386, 477] on span "1,130,000 追蹤數" at bounding box center [359, 478] width 84 height 11
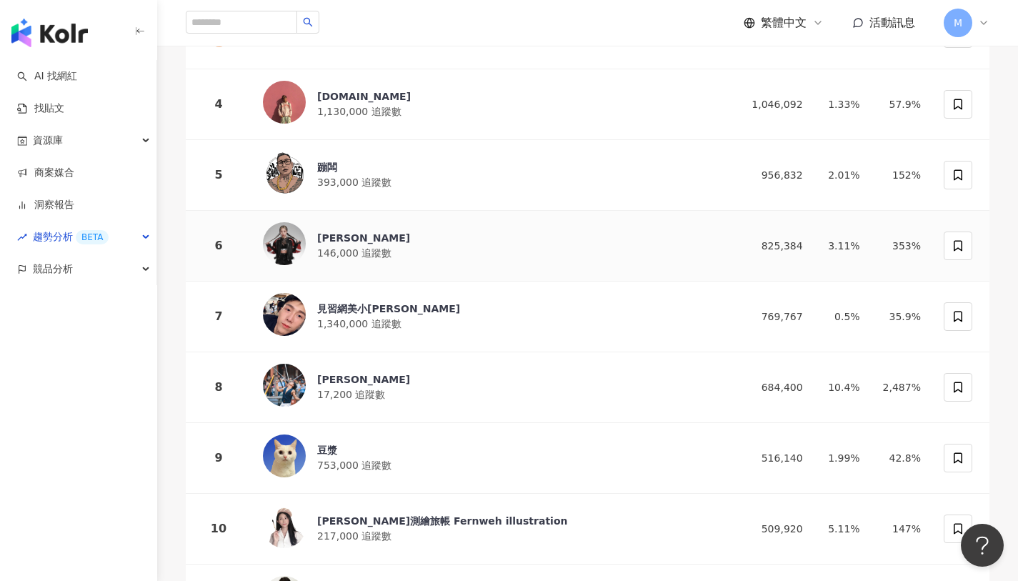
scroll to position [421, 0]
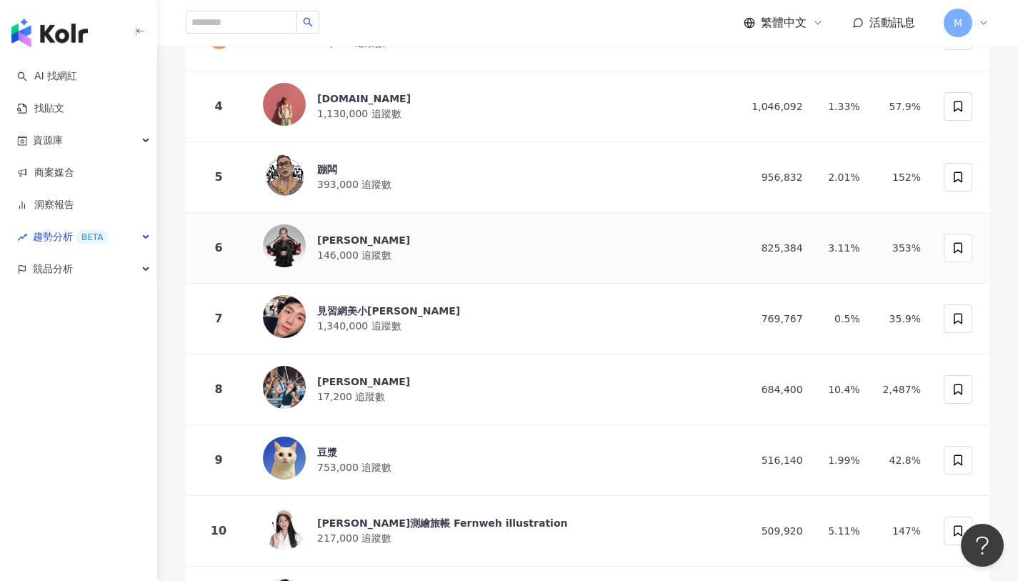
click at [373, 266] on div "艾薇 146,000 追蹤數" at bounding box center [490, 247] width 454 height 47
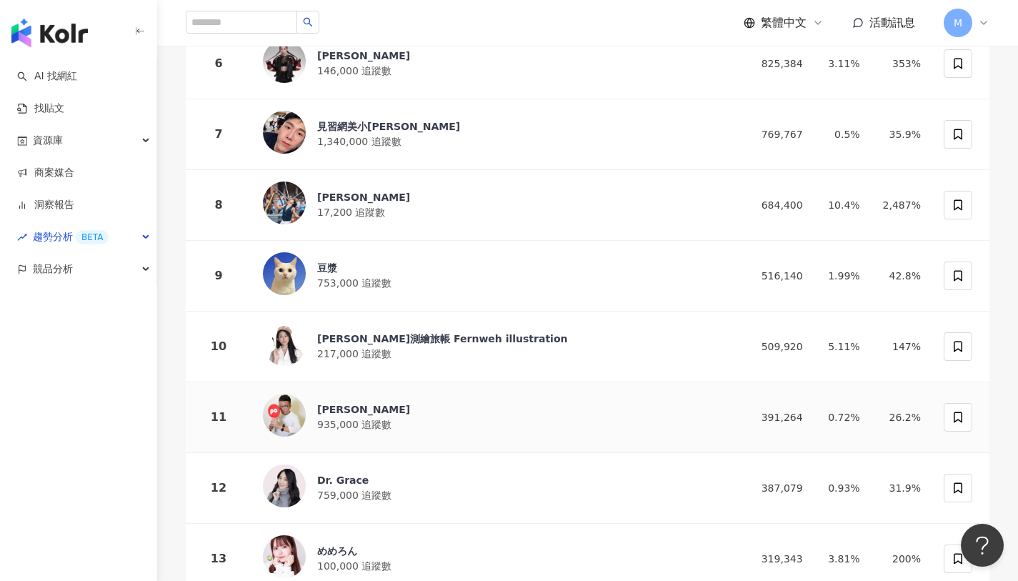
scroll to position [608, 0]
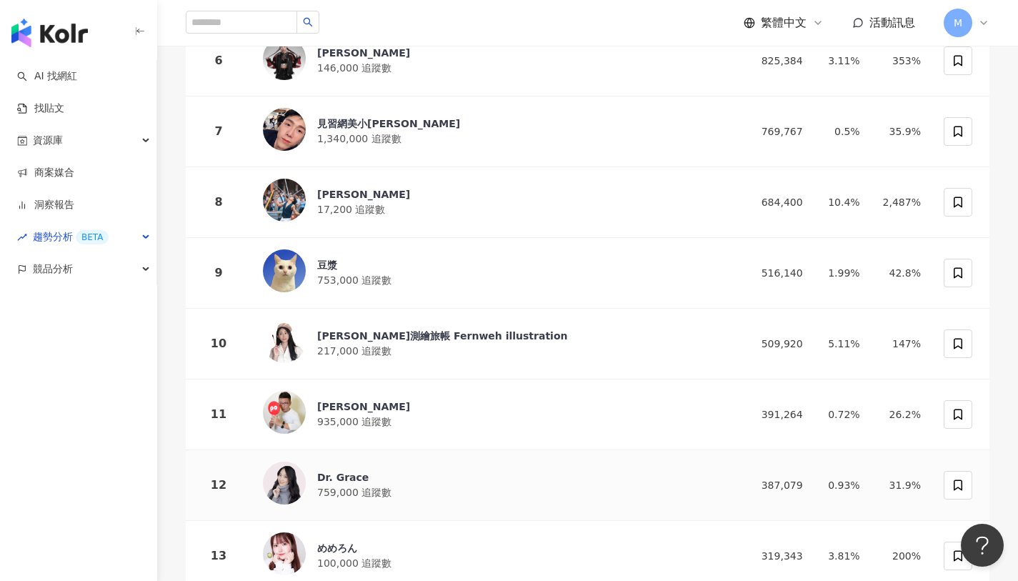
click at [384, 475] on div "Dr. Grace" at bounding box center [354, 477] width 74 height 14
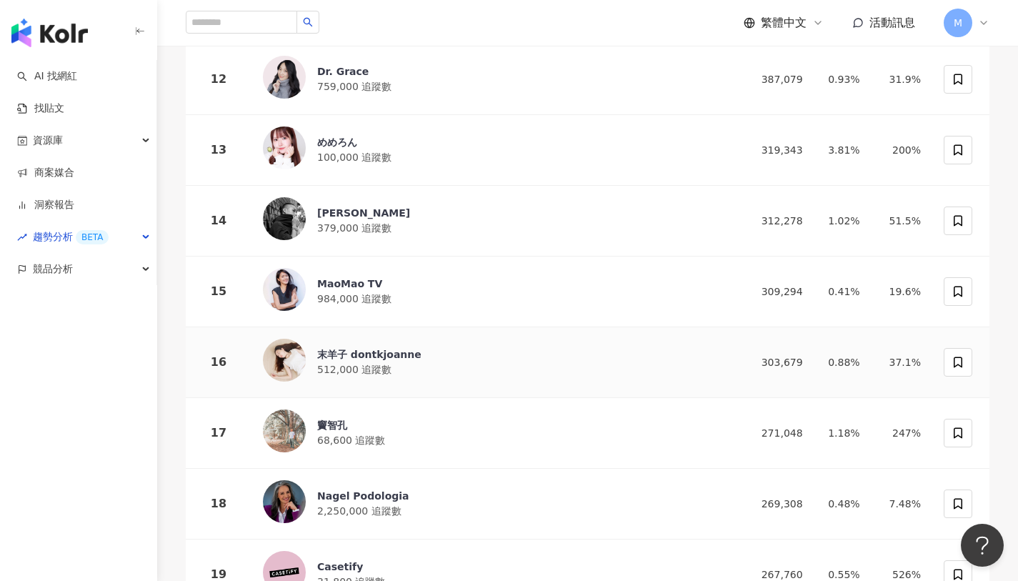
scroll to position [1007, 0]
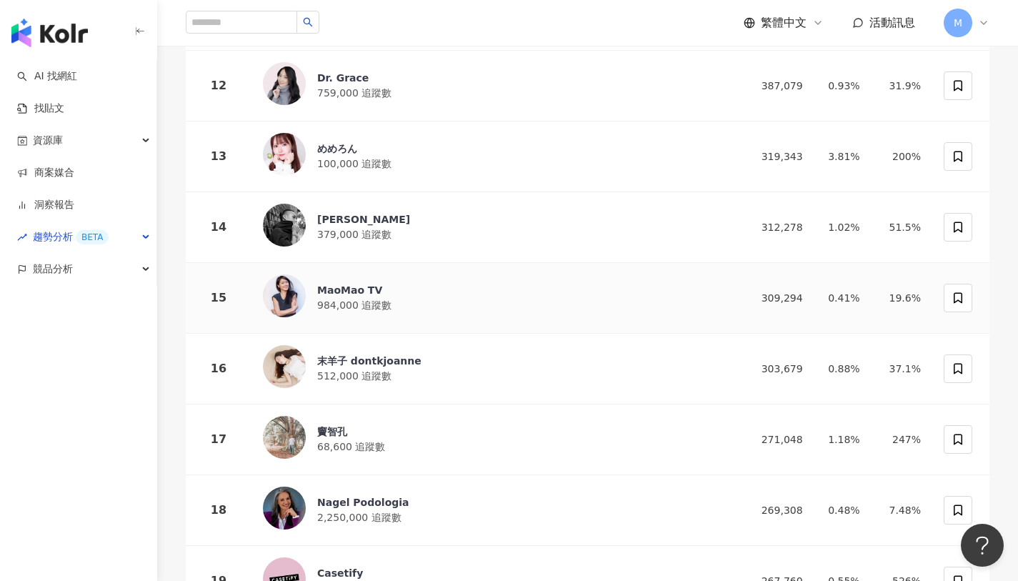
click at [409, 310] on div "MaoMao TV 984,000 追蹤數" at bounding box center [490, 297] width 454 height 47
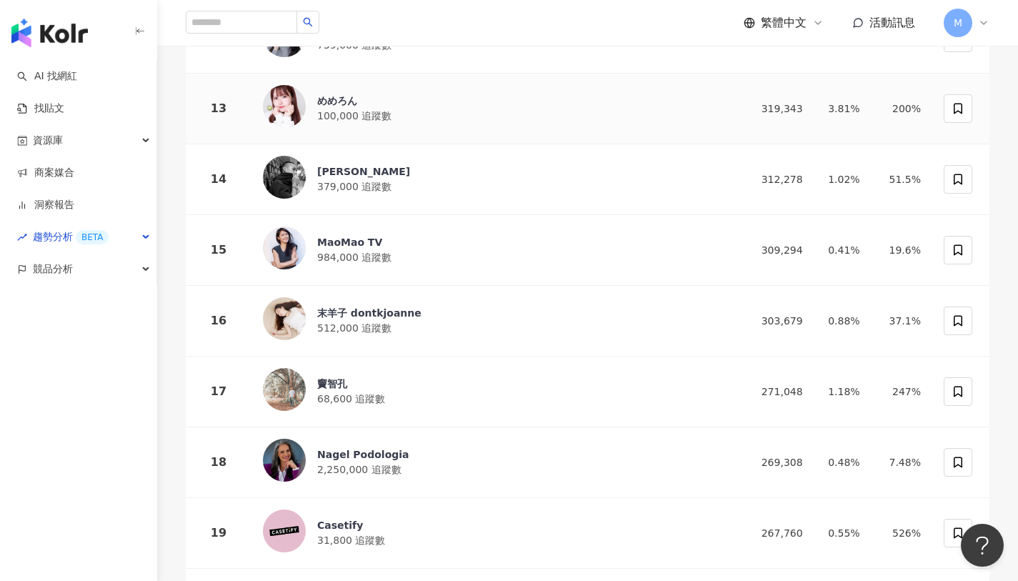
scroll to position [1056, 0]
click at [402, 327] on div "末羊子 dontkjoanne 512,000 追蹤數" at bounding box center [369, 319] width 104 height 30
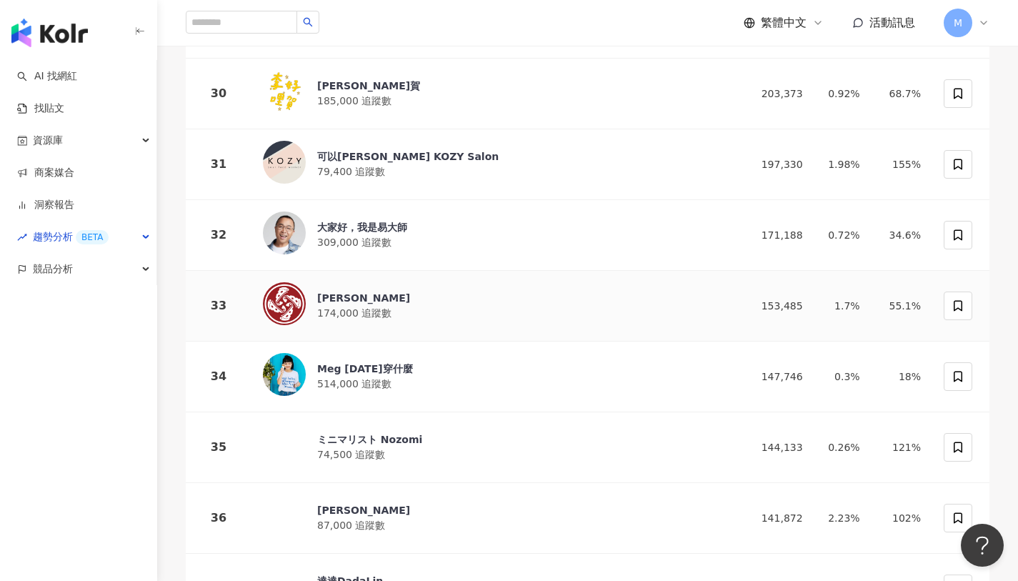
scroll to position [2274, 0]
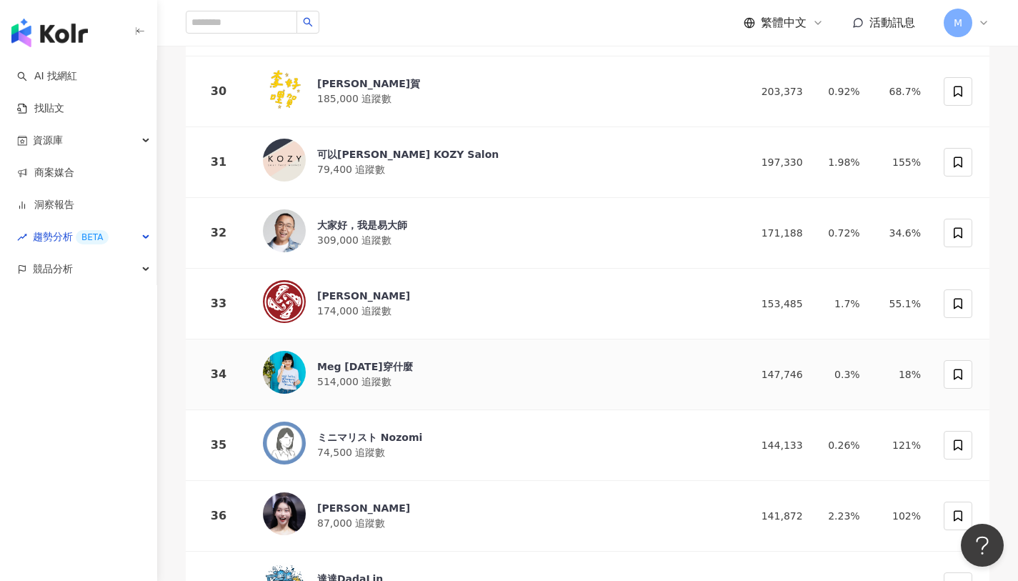
click at [428, 388] on div "Meg 今天穿什麼 514,000 追蹤數" at bounding box center [490, 374] width 454 height 47
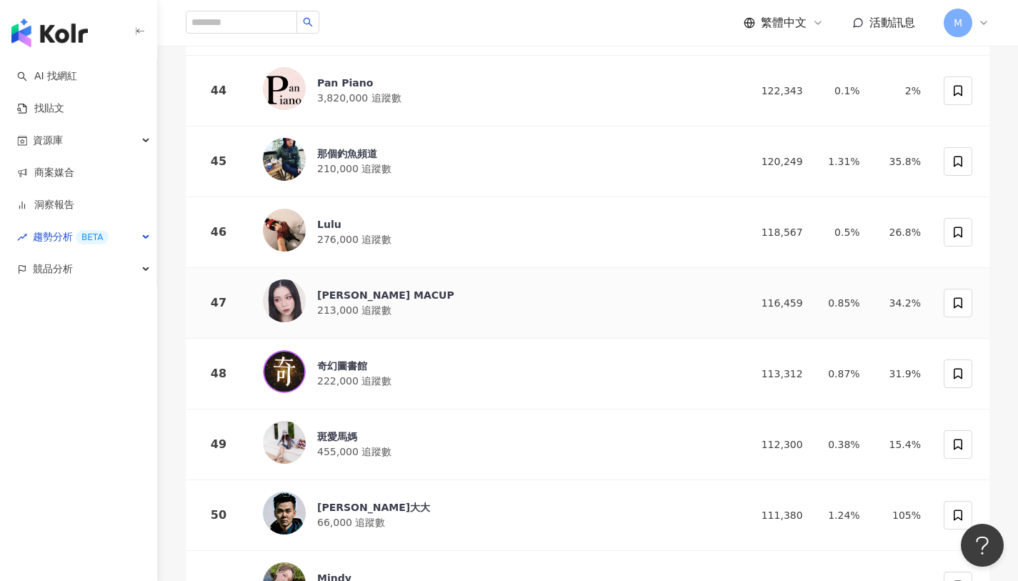
scroll to position [3266, 0]
click at [421, 441] on div "斑愛馬媽 455,000 追蹤數" at bounding box center [490, 443] width 454 height 47
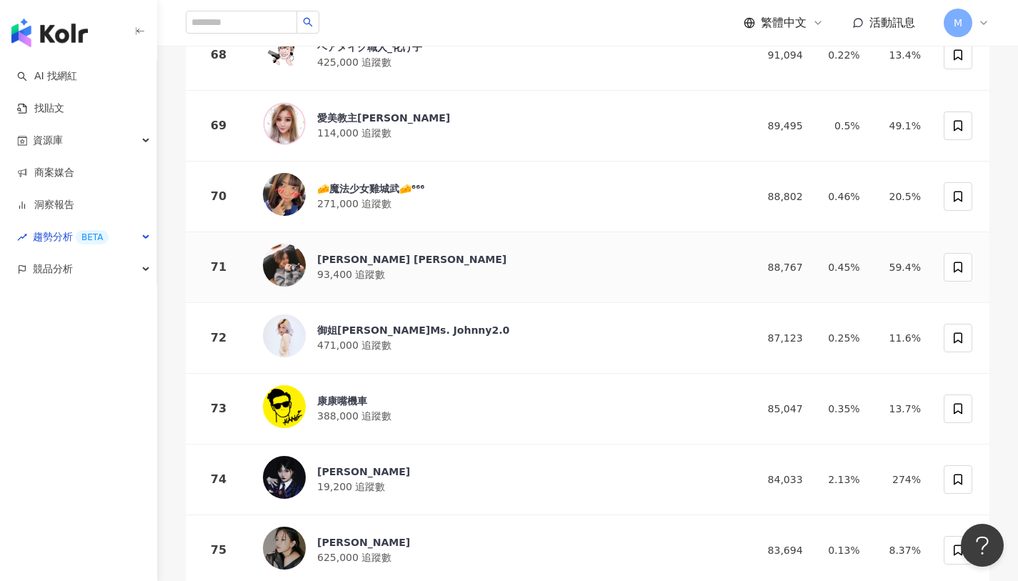
scroll to position [4997, 0]
click at [459, 321] on div "御姐強尼Ms. Johnny2.0 471,000 追蹤數" at bounding box center [490, 338] width 454 height 47
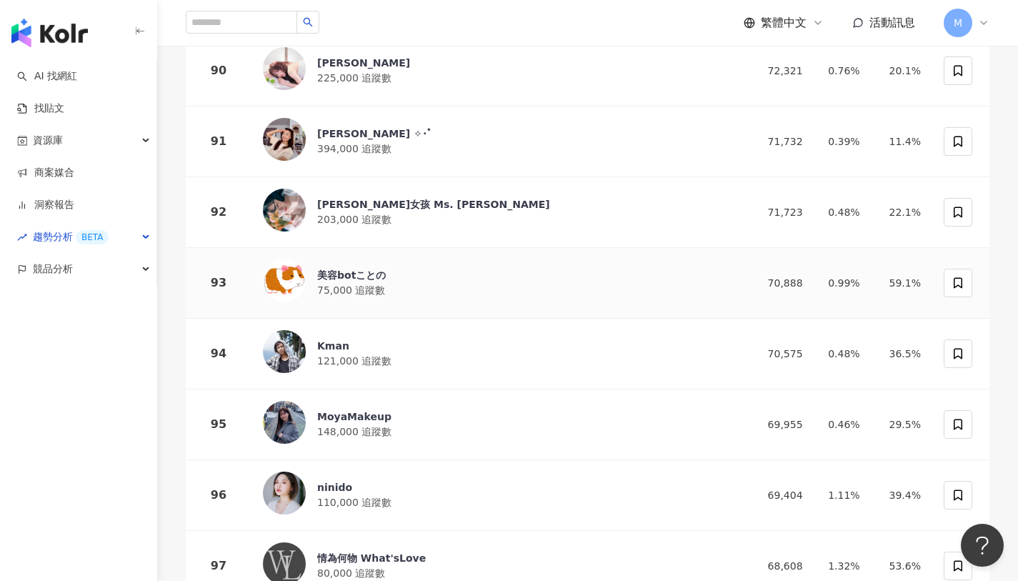
scroll to position [6537, 0]
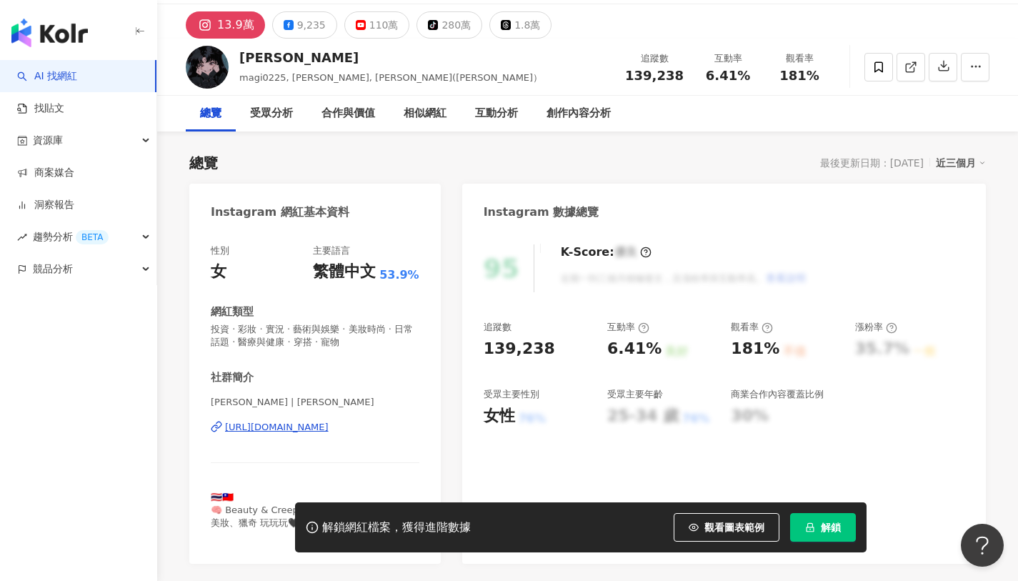
scroll to position [44, 0]
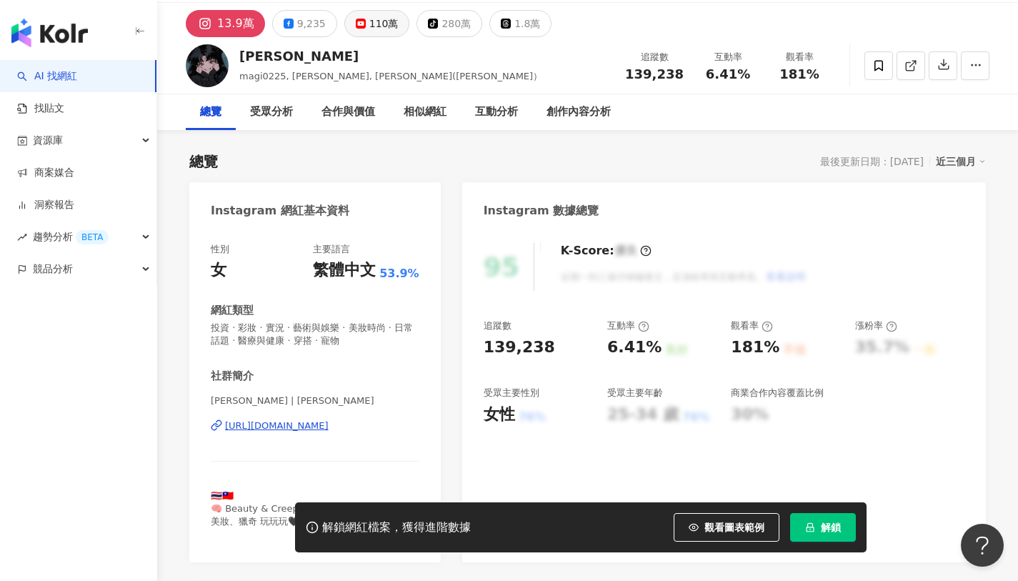
click at [362, 25] on button "110萬" at bounding box center [377, 23] width 66 height 27
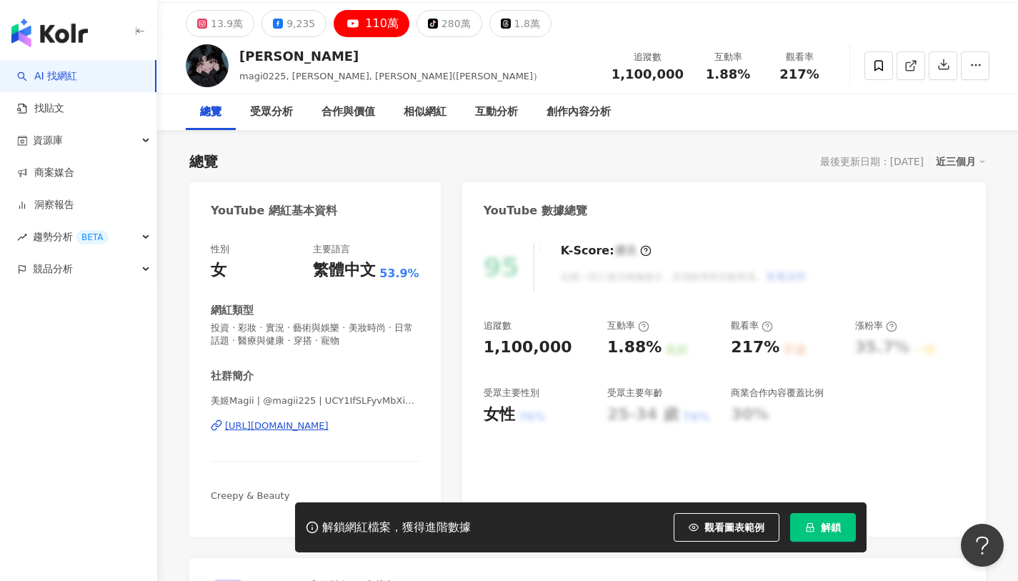
click at [316, 427] on div "https://www.youtube.com/channel/UCY1IfSLFyvMbXiFTi8kfLIw" at bounding box center [277, 425] width 104 height 13
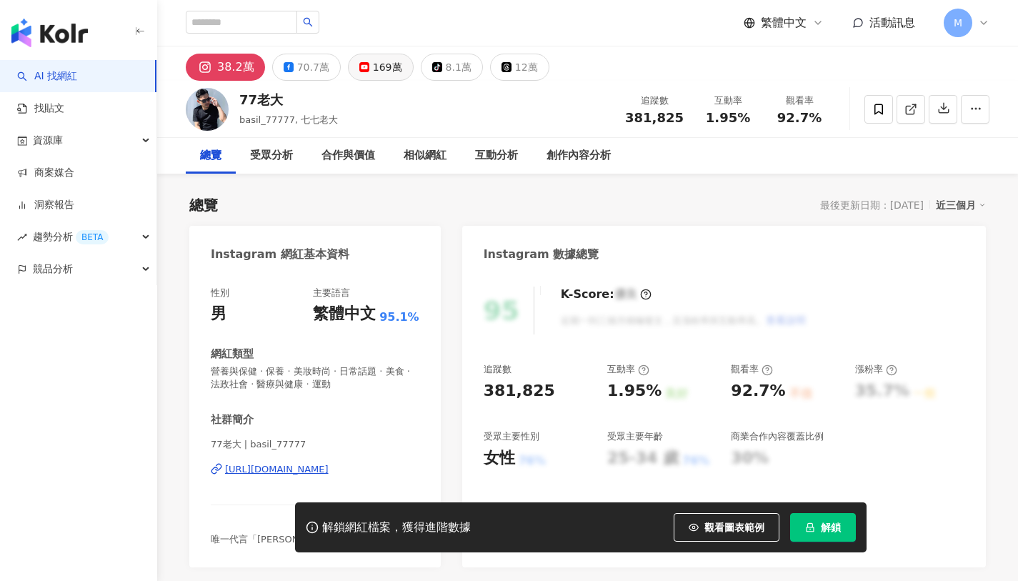
scroll to position [32, 0]
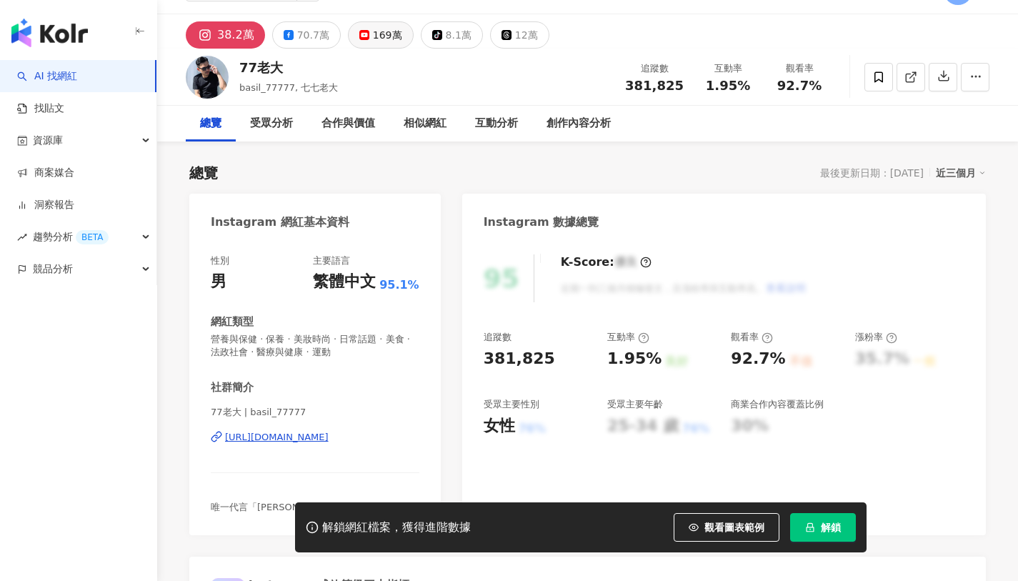
click at [365, 39] on button "169萬" at bounding box center [381, 34] width 66 height 27
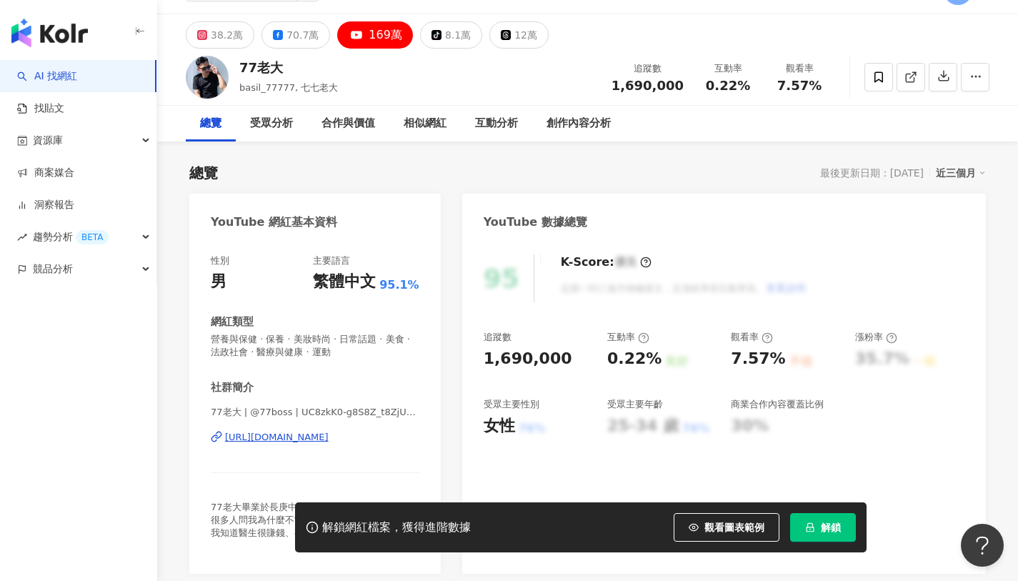
click at [278, 448] on div "77老大 | @77boss | UC8zkK0-g8S8Z_t8ZjUmpAlA https://www.youtube.com/channel/UC8zk…" at bounding box center [315, 448] width 209 height 84
click at [301, 440] on div "https://www.youtube.com/channel/UC8zkK0-g8S8Z_t8ZjUmpAlA" at bounding box center [277, 437] width 104 height 13
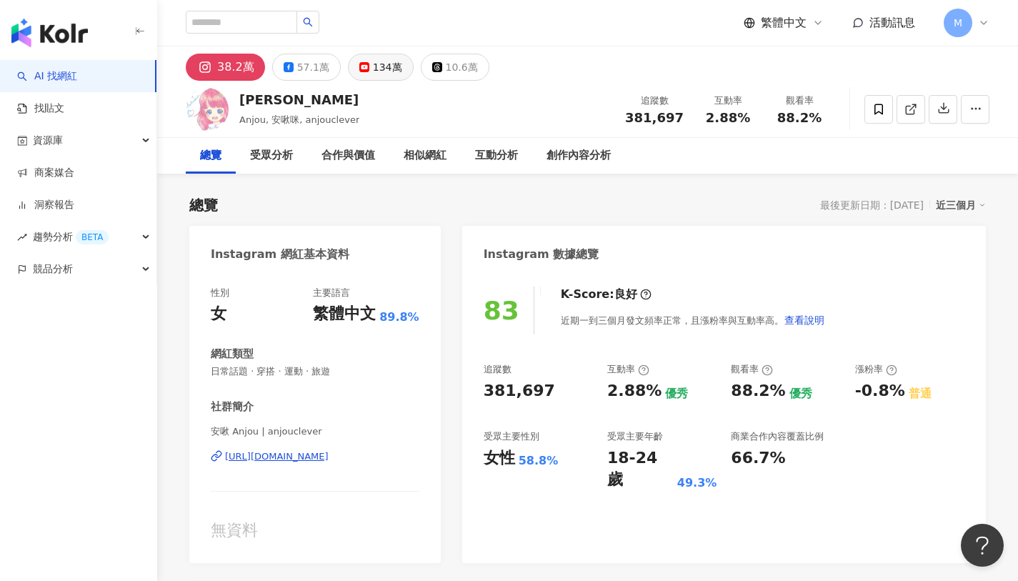
click at [373, 68] on div "134萬" at bounding box center [387, 67] width 29 height 20
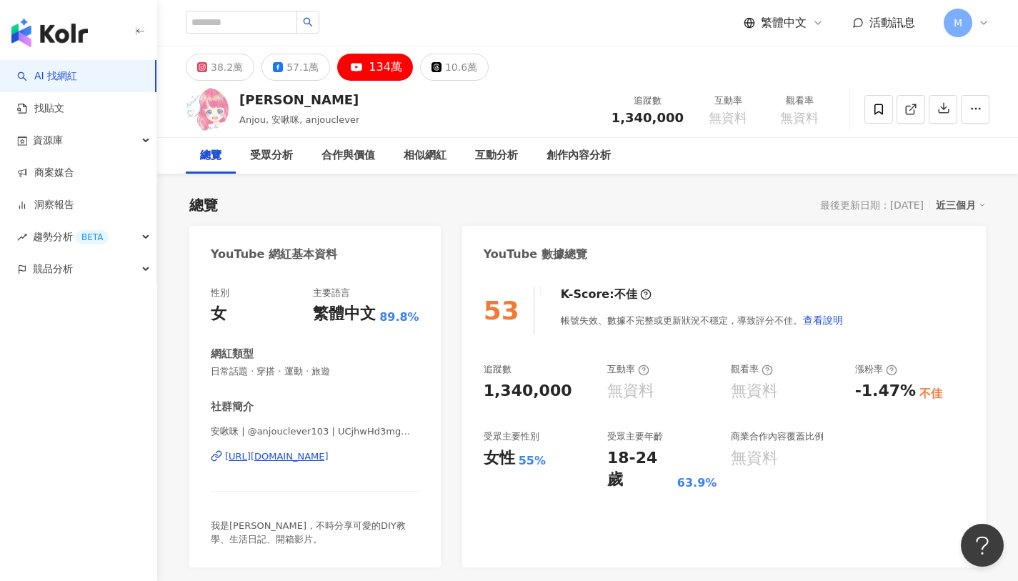
click at [329, 453] on div "https://www.youtube.com/channel/UCjhwHd3mgmqm0ONm0bXKmng" at bounding box center [277, 456] width 104 height 13
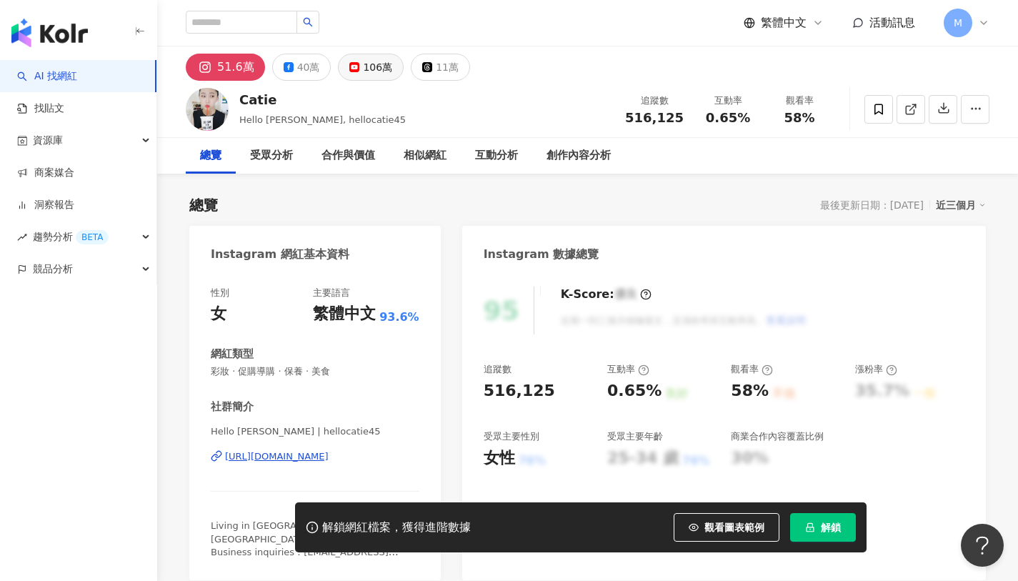
click at [375, 65] on div "106萬" at bounding box center [377, 67] width 29 height 20
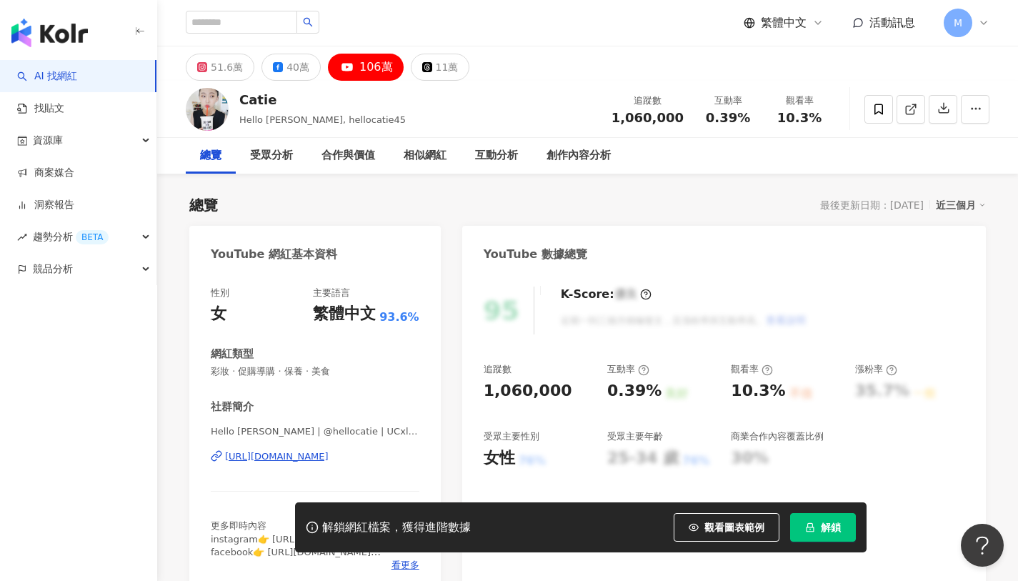
click at [329, 456] on div "https://www.youtube.com/channel/UCxls4ftUSbEcrDR1zQWIwfA" at bounding box center [277, 456] width 104 height 13
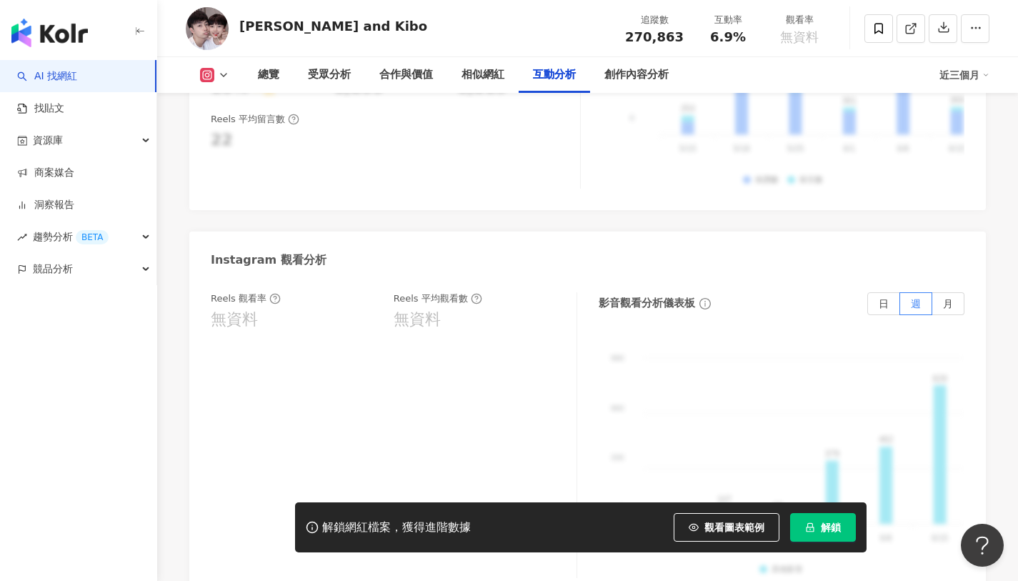
scroll to position [3087, 0]
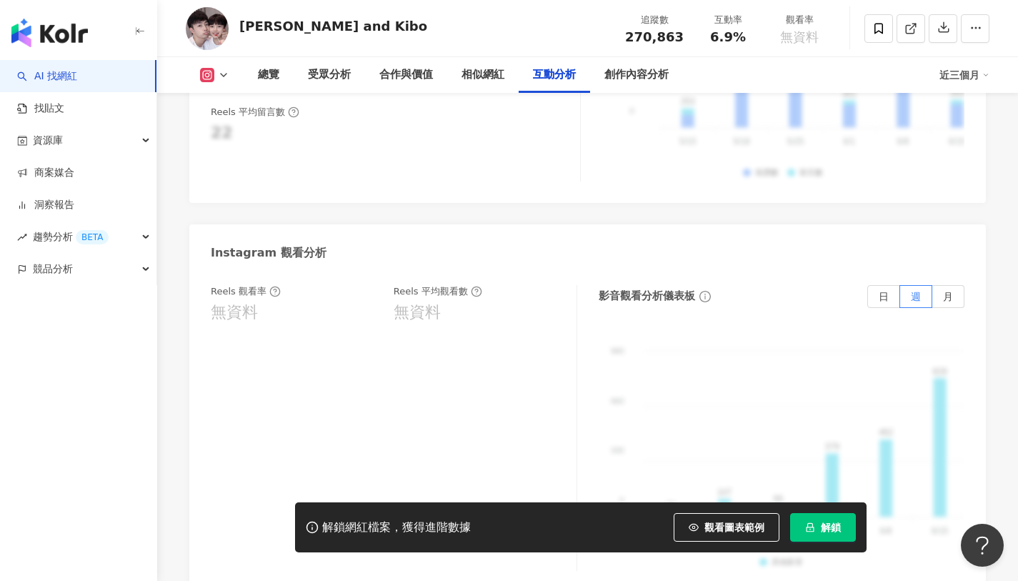
click at [254, 271] on div "Reels 觀看率 無資料 Reels 平均觀看數 無資料 影音觀看分析儀表板 日 週 月 990 990 660 660 330 330 0 0 30 10…" at bounding box center [587, 431] width 796 height 321
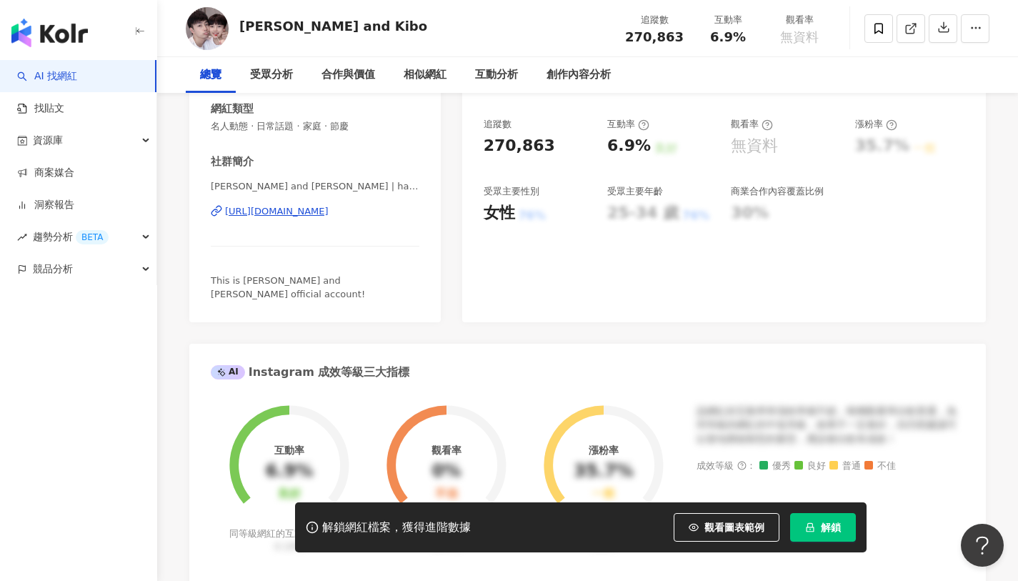
scroll to position [0, 0]
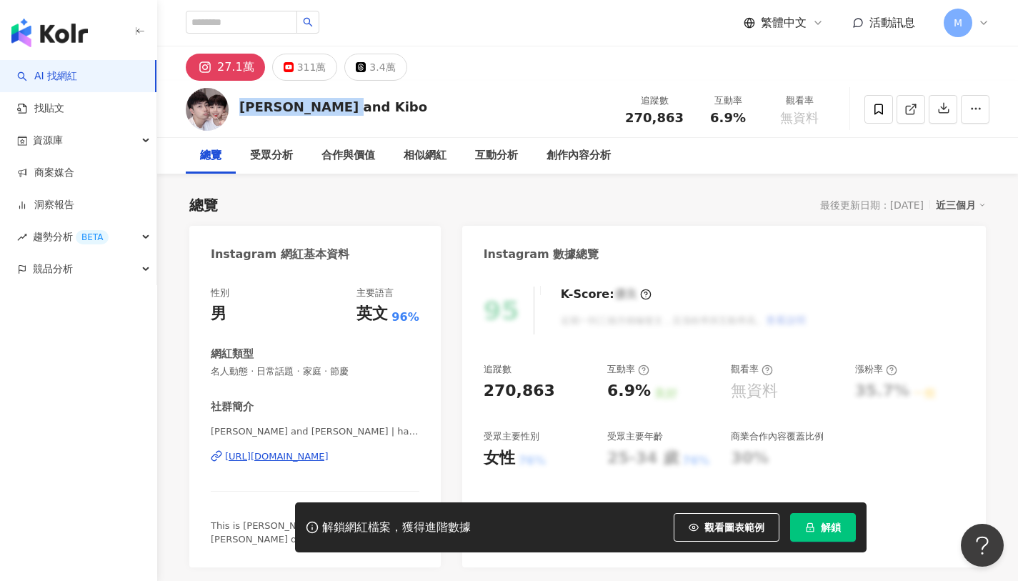
drag, startPoint x: 237, startPoint y: 103, endPoint x: 341, endPoint y: 91, distance: 104.9
click at [344, 94] on div "Lucas and Kibo 追蹤數 270,863 互動率 6.9% 觀看率 無資料" at bounding box center [587, 109] width 861 height 56
click at [302, 106] on div "Lucas and Kibo" at bounding box center [333, 107] width 188 height 18
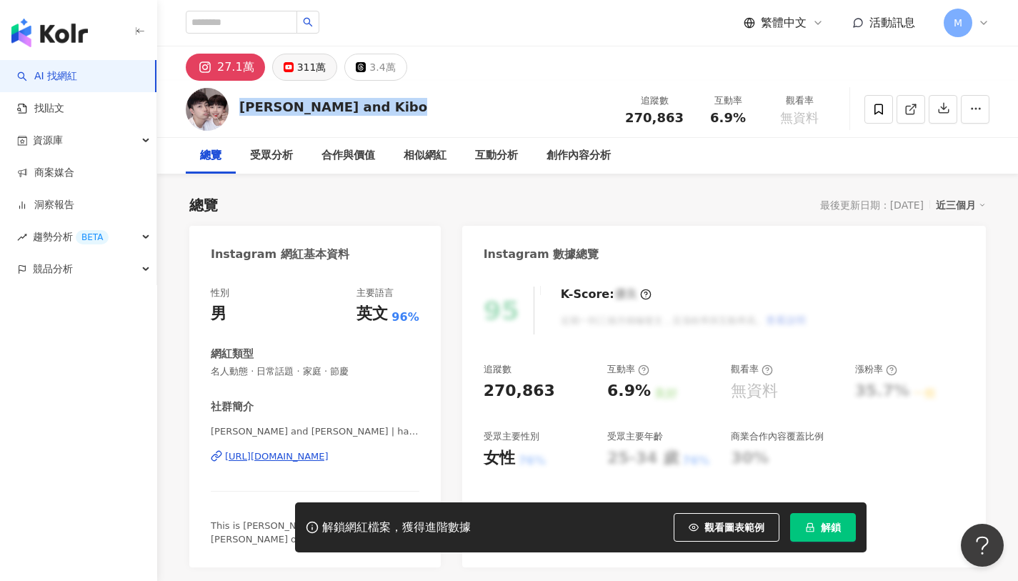
click at [307, 71] on div "311萬" at bounding box center [311, 67] width 29 height 20
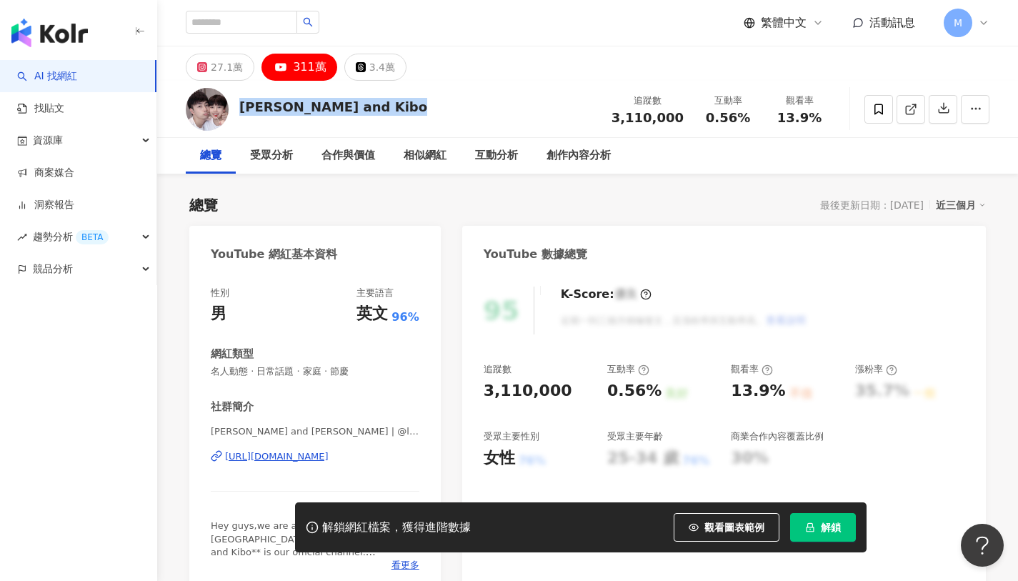
click at [314, 459] on div "https://www.youtube.com/channel/UCaycGxaoGRDeBbkfAZ4mqGQ" at bounding box center [277, 456] width 104 height 13
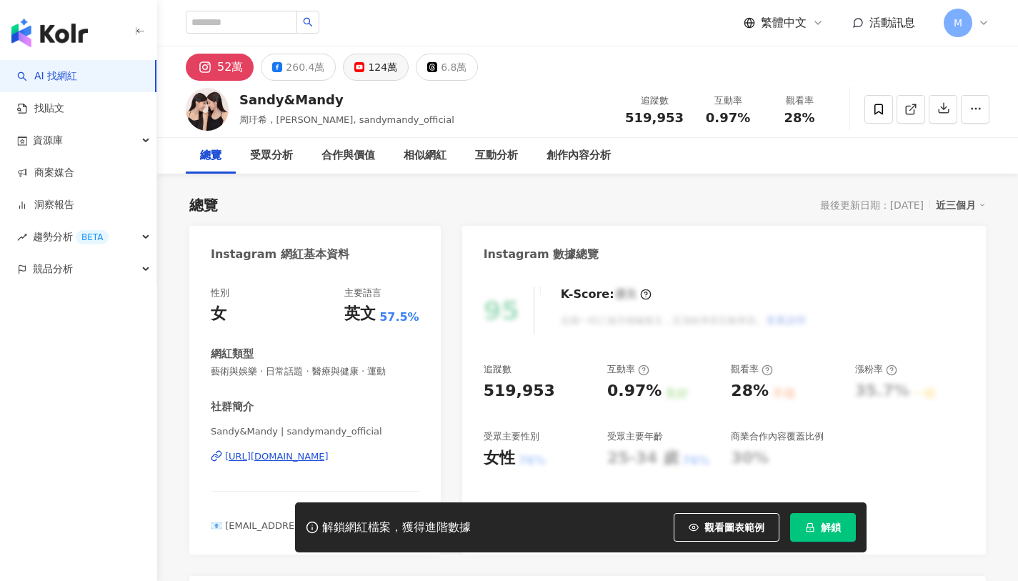
click at [370, 69] on div "124萬" at bounding box center [382, 67] width 29 height 20
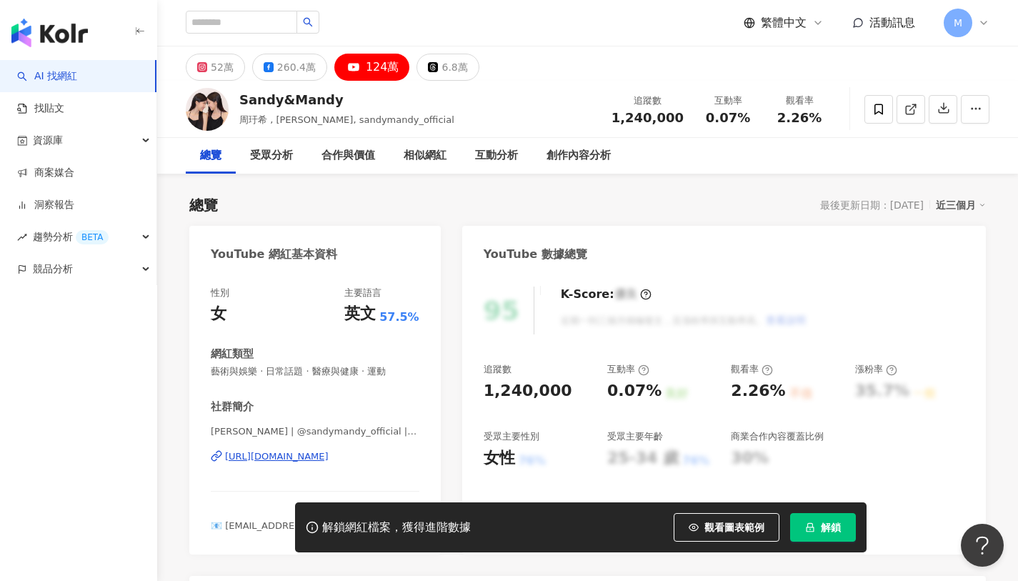
click at [329, 450] on div "https://www.youtube.com/channel/UChX5JaALoA1o80Cc5zkQz_Q" at bounding box center [277, 456] width 104 height 13
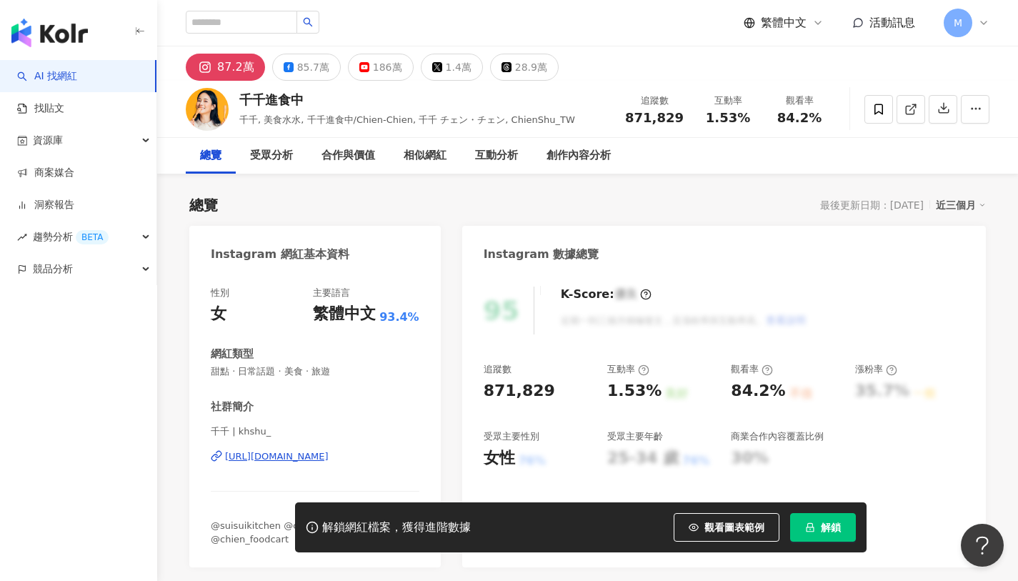
click at [811, 249] on div "Instagram 數據總覽" at bounding box center [724, 249] width 524 height 46
click at [386, 64] on div "186萬" at bounding box center [387, 67] width 29 height 20
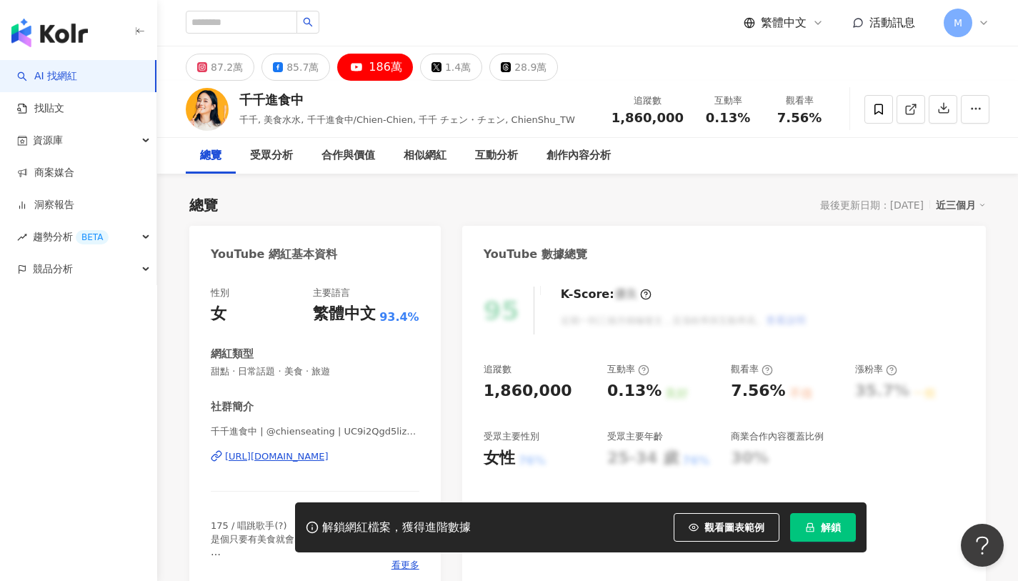
click at [329, 456] on div "https://www.youtube.com/channel/UC9i2Qgd5lizhVgJrdnxunKw" at bounding box center [277, 456] width 104 height 13
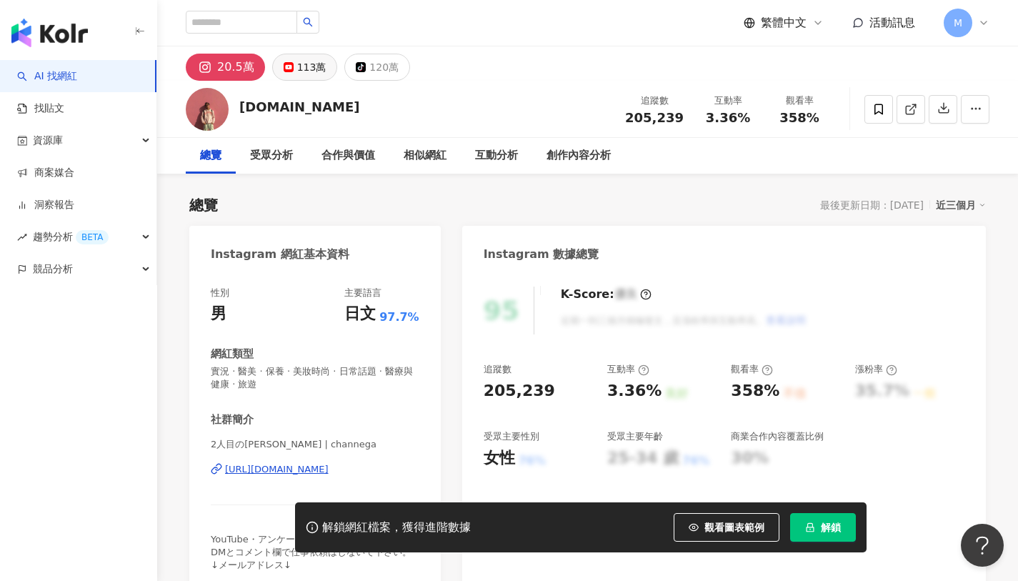
click at [305, 59] on div "113萬" at bounding box center [311, 67] width 29 height 20
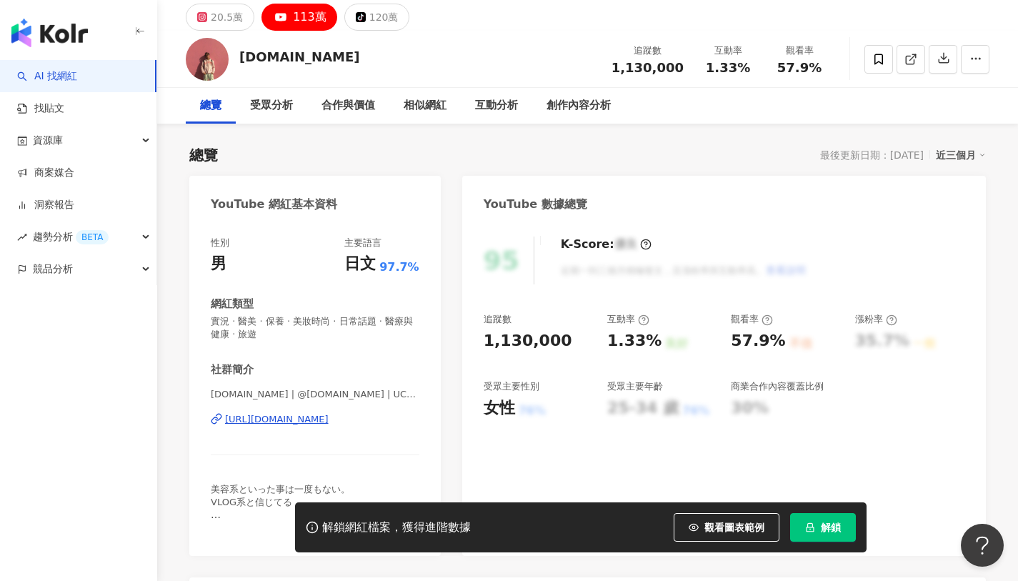
scroll to position [51, 0]
click at [299, 417] on div "https://www.youtube.com/channel/UCVRDCteAx6zMUWMB86QRXxw" at bounding box center [277, 418] width 104 height 13
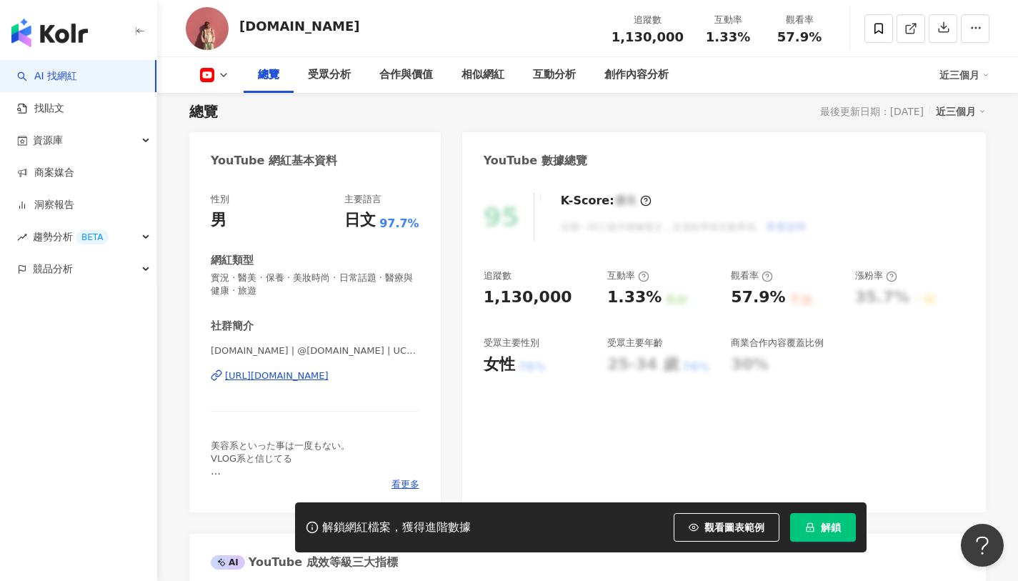
scroll to position [94, 0]
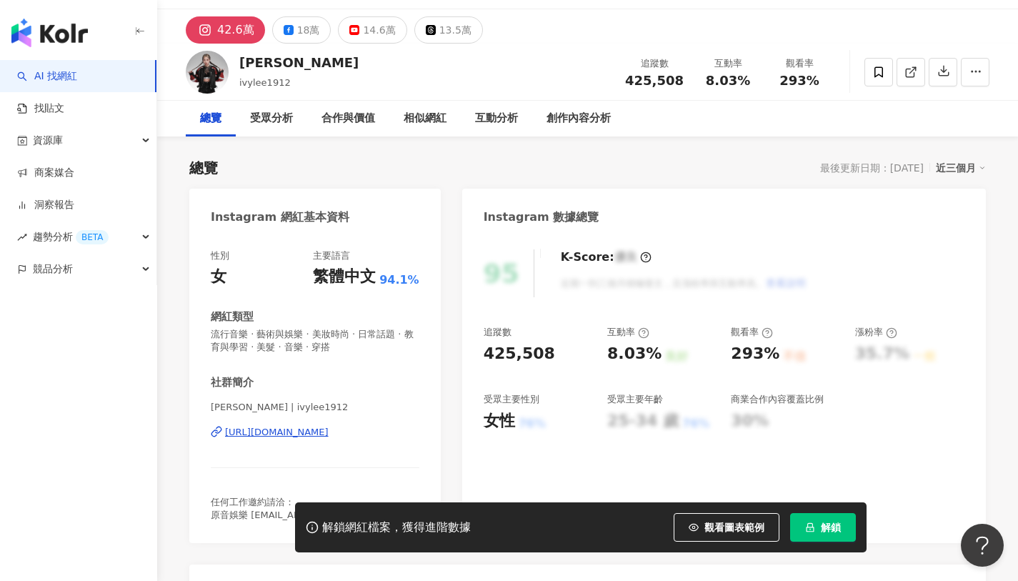
scroll to position [39, 0]
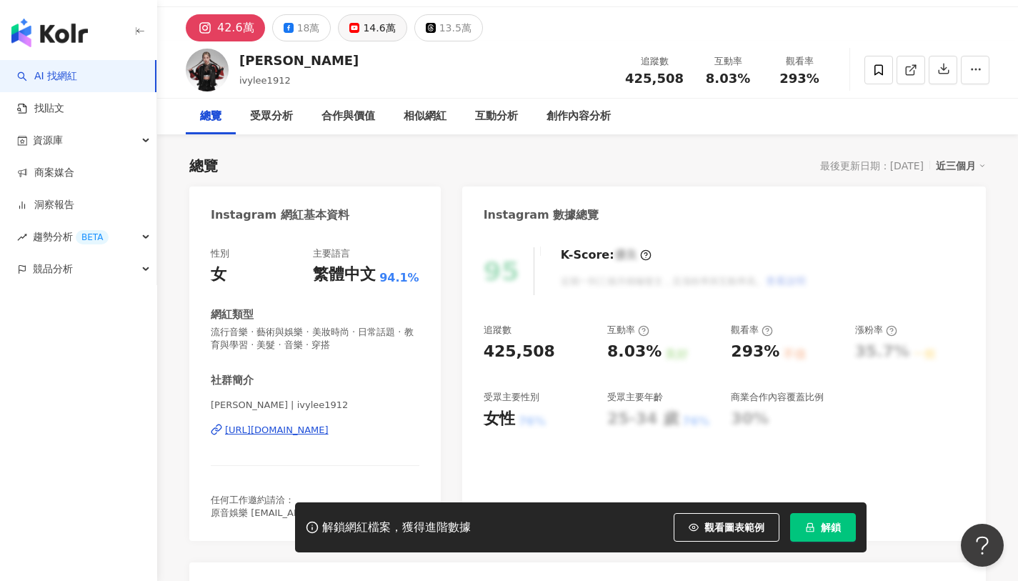
click at [365, 30] on div "14.6萬" at bounding box center [379, 28] width 32 height 20
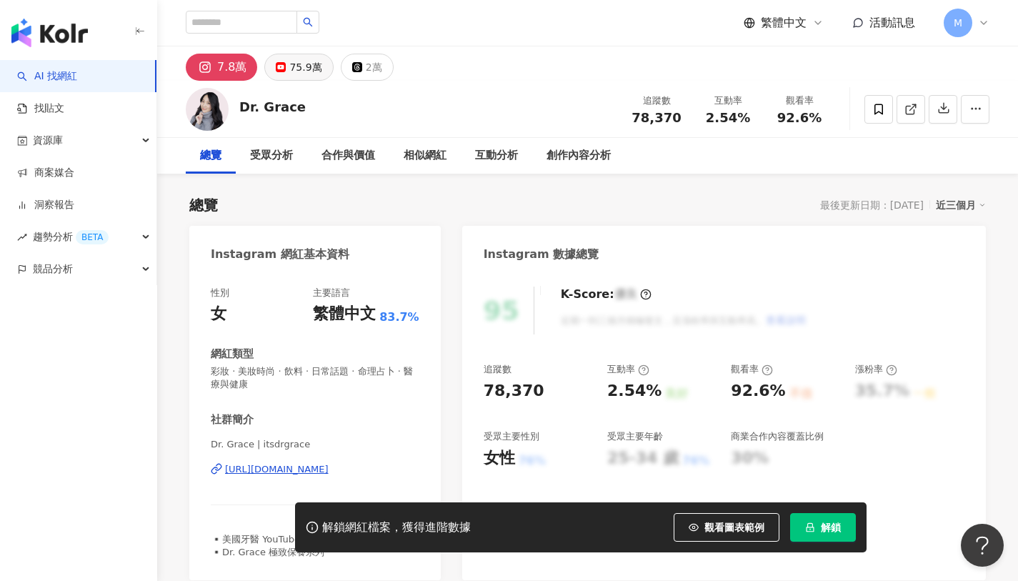
click at [301, 70] on div "75.9萬" at bounding box center [305, 67] width 32 height 20
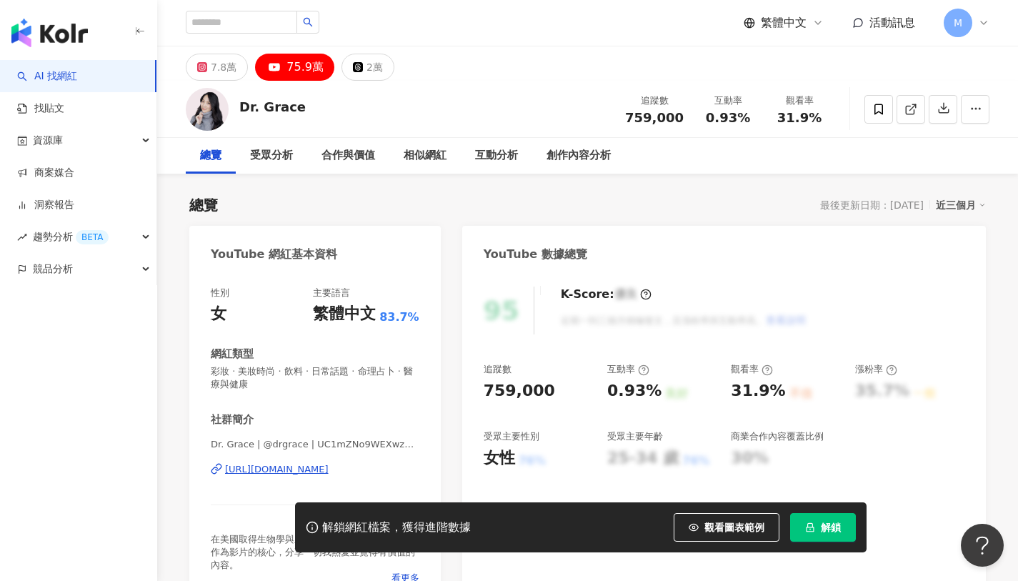
click at [295, 471] on div "[URL][DOMAIN_NAME]" at bounding box center [277, 469] width 104 height 13
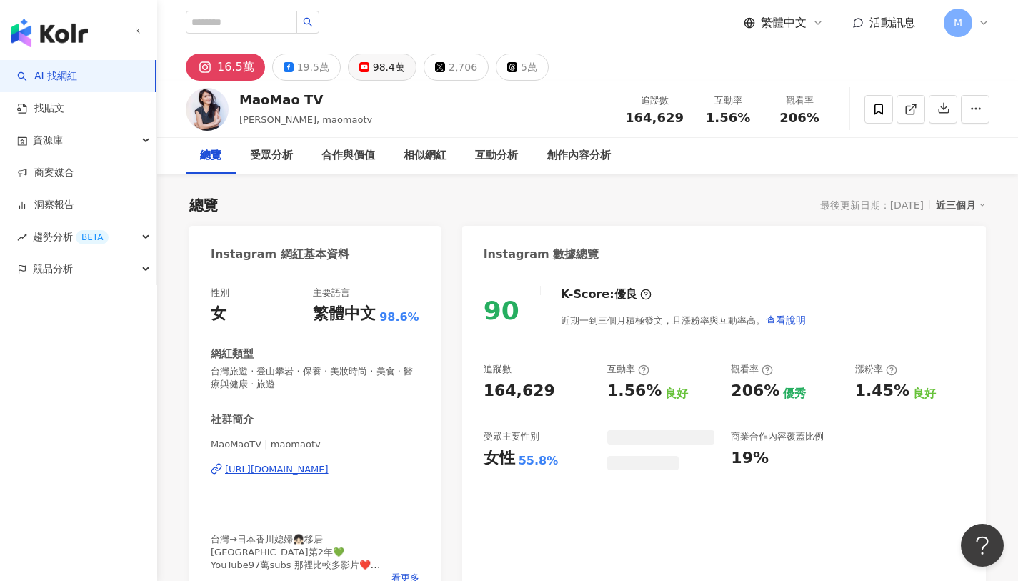
click at [373, 66] on div "98.4萬" at bounding box center [389, 67] width 32 height 20
click at [379, 67] on div "98.4萬" at bounding box center [389, 67] width 32 height 20
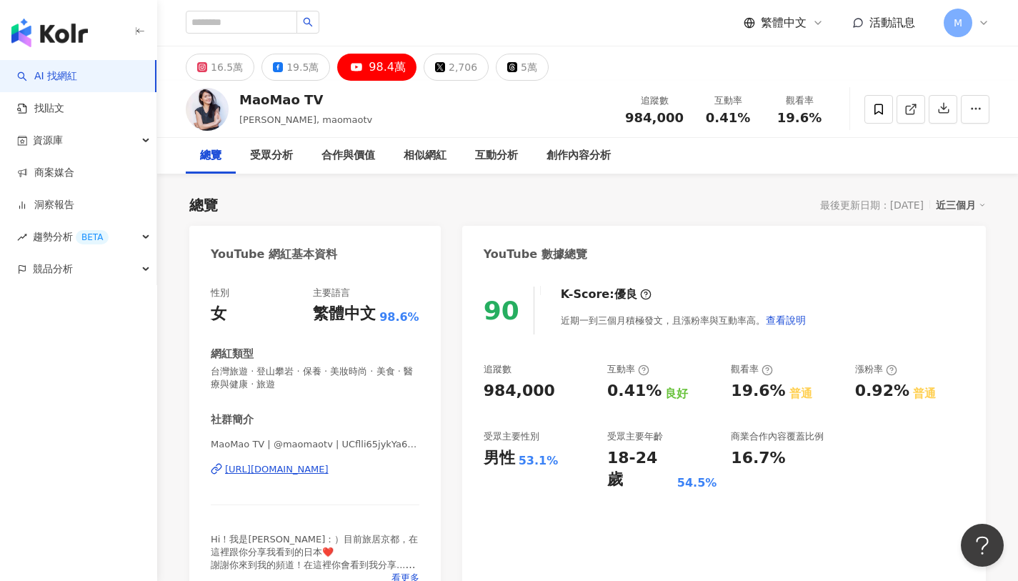
click at [329, 472] on div "https://www.youtube.com/channel/UCflli65jykYa6D0AU8JSuGA" at bounding box center [277, 469] width 104 height 13
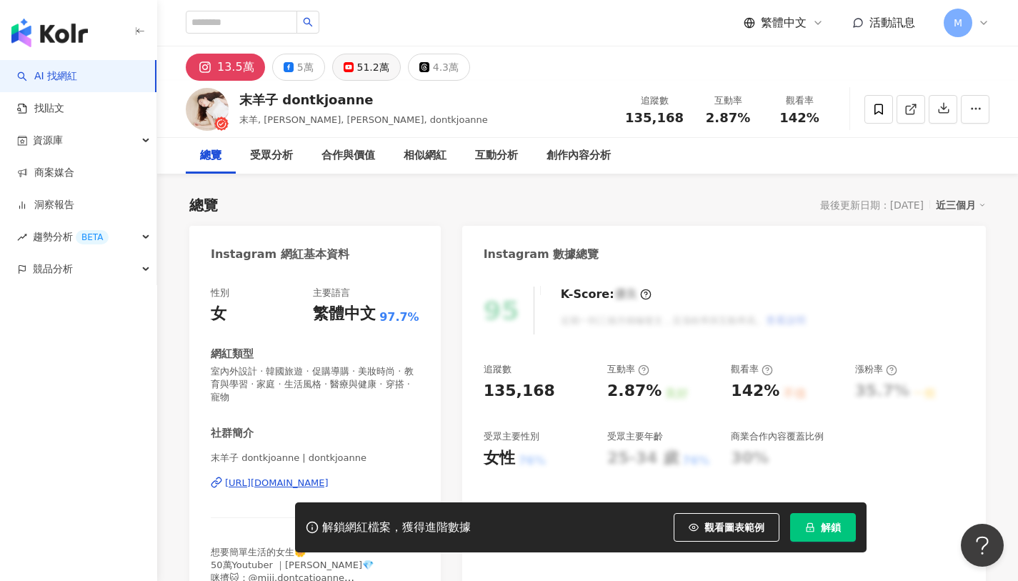
click at [374, 68] on div "51.2萬" at bounding box center [373, 67] width 32 height 20
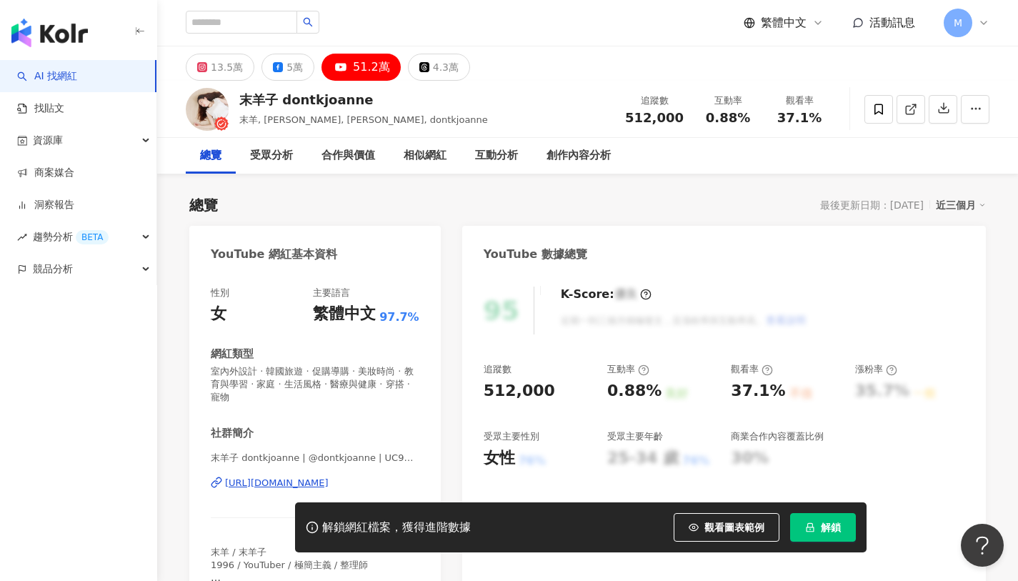
scroll to position [36, 0]
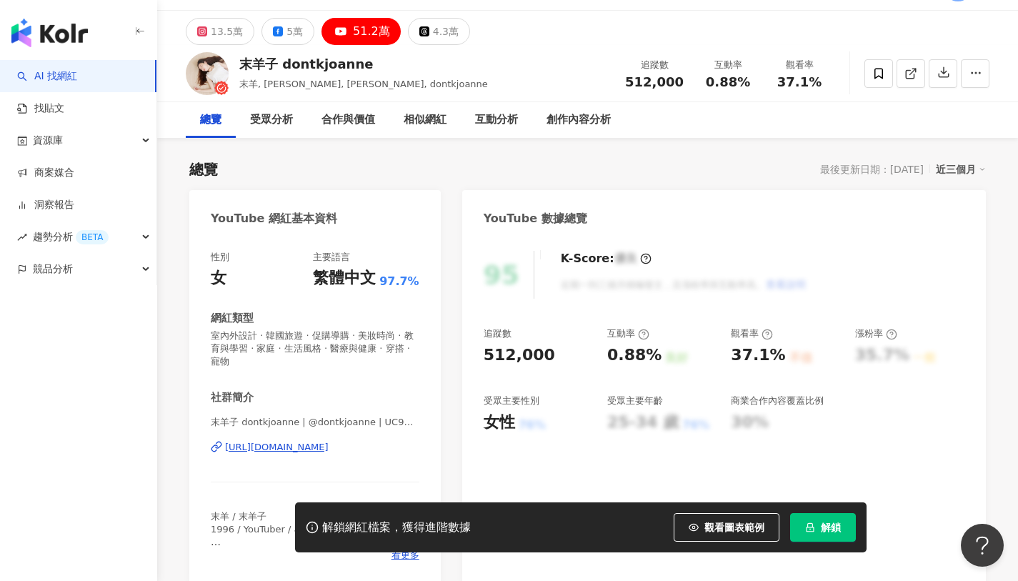
click at [329, 441] on div "[URL][DOMAIN_NAME]" at bounding box center [277, 447] width 104 height 13
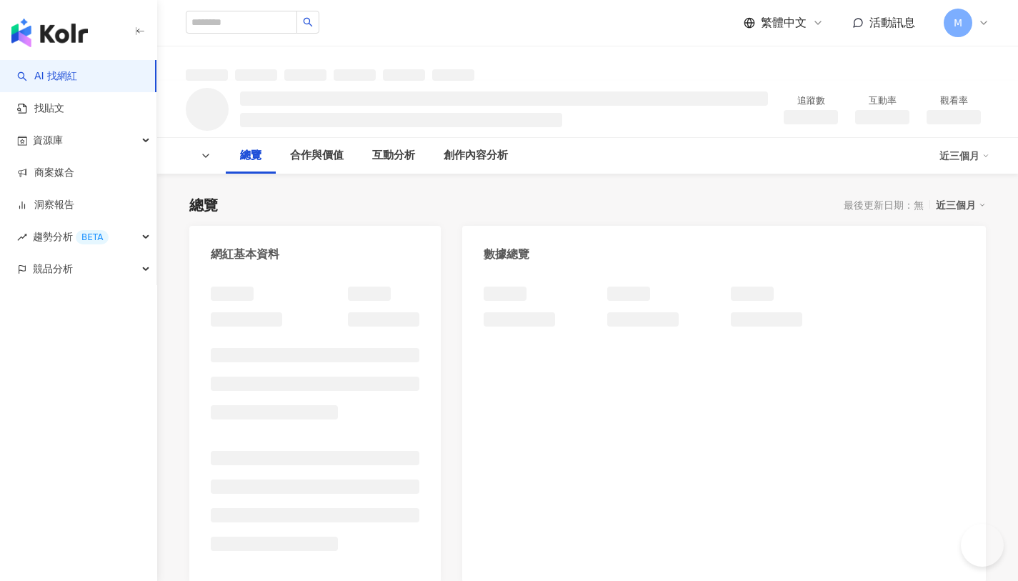
scroll to position [662, 0]
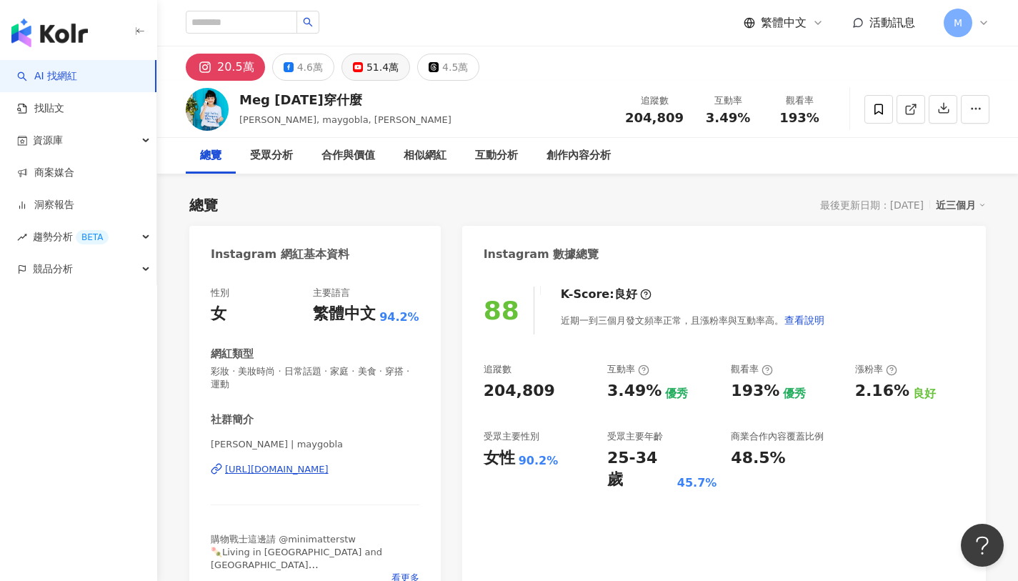
click at [383, 66] on div "51.4萬" at bounding box center [382, 67] width 32 height 20
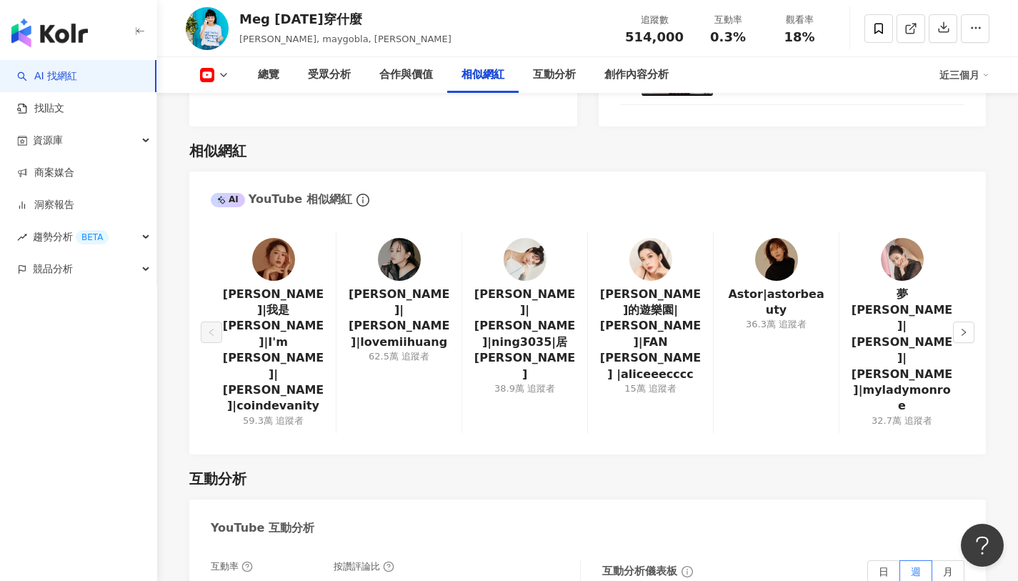
scroll to position [2059, 0]
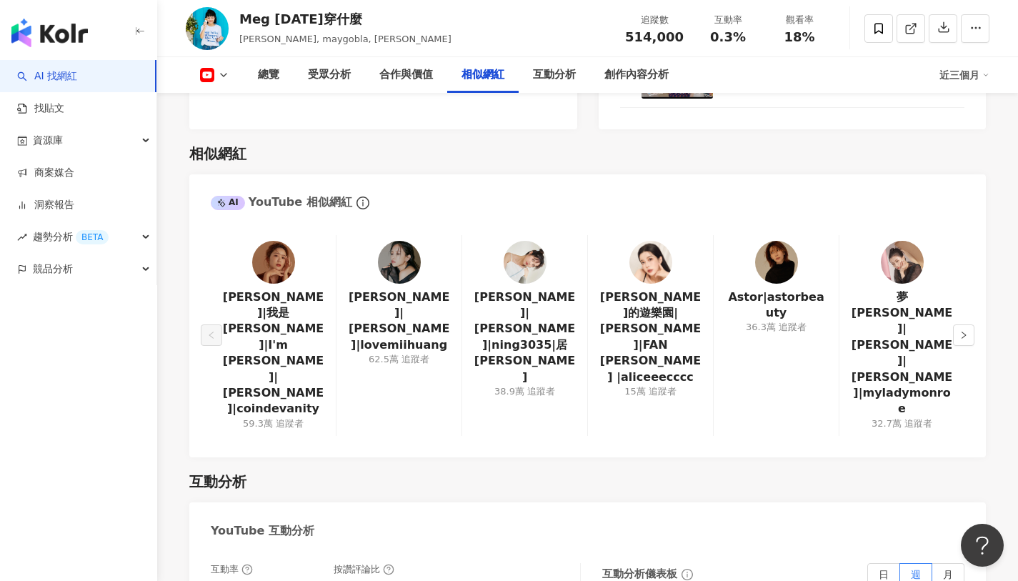
click at [397, 269] on img at bounding box center [399, 262] width 43 height 43
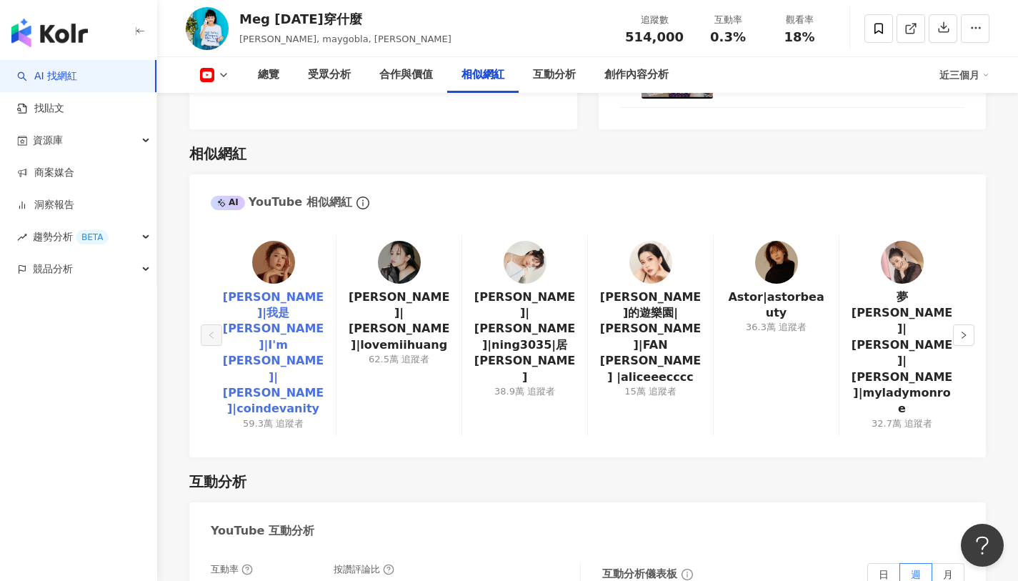
click at [291, 293] on link "查理|我是查理|I'm Charlie|Charlene Liu|coindevanity" at bounding box center [273, 353] width 102 height 128
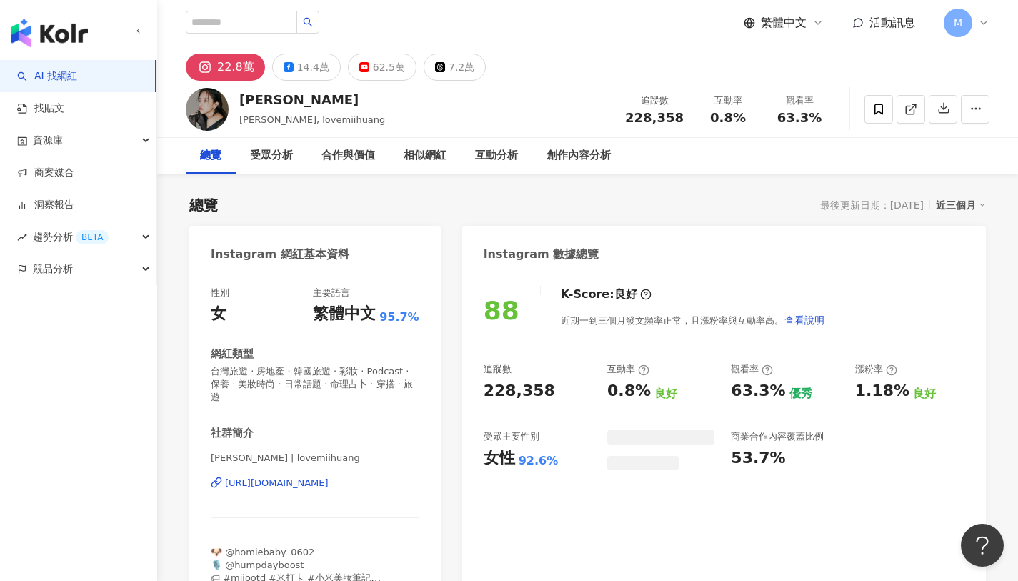
click at [377, 66] on div "62.5萬" at bounding box center [389, 67] width 32 height 20
click at [381, 64] on div "62.5萬" at bounding box center [389, 67] width 32 height 20
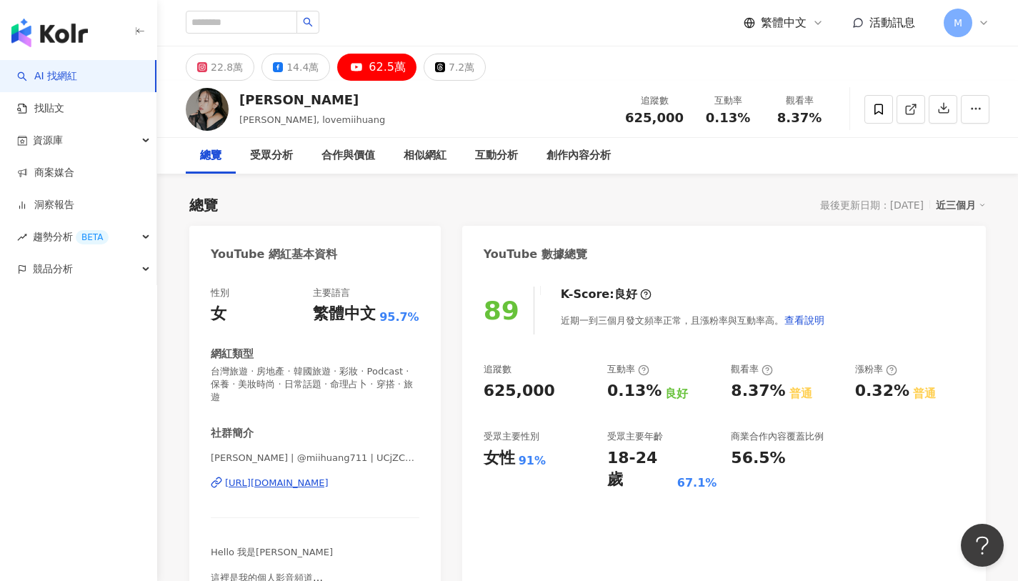
click at [329, 476] on div "https://www.youtube.com/channel/UCjZCm3uuhkCvTYE9txucVcw" at bounding box center [277, 482] width 104 height 13
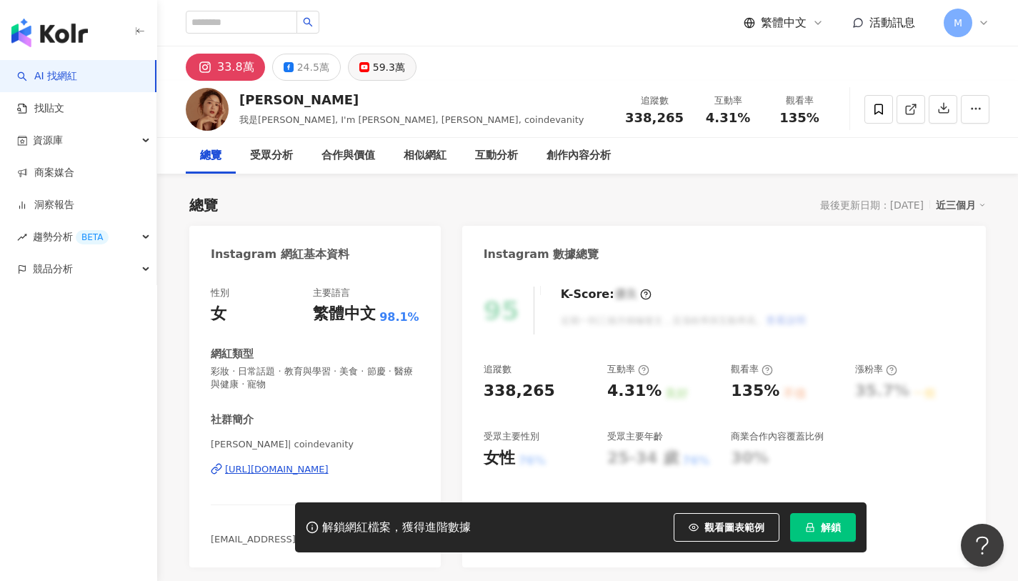
click at [373, 61] on div "59.3萬" at bounding box center [389, 67] width 32 height 20
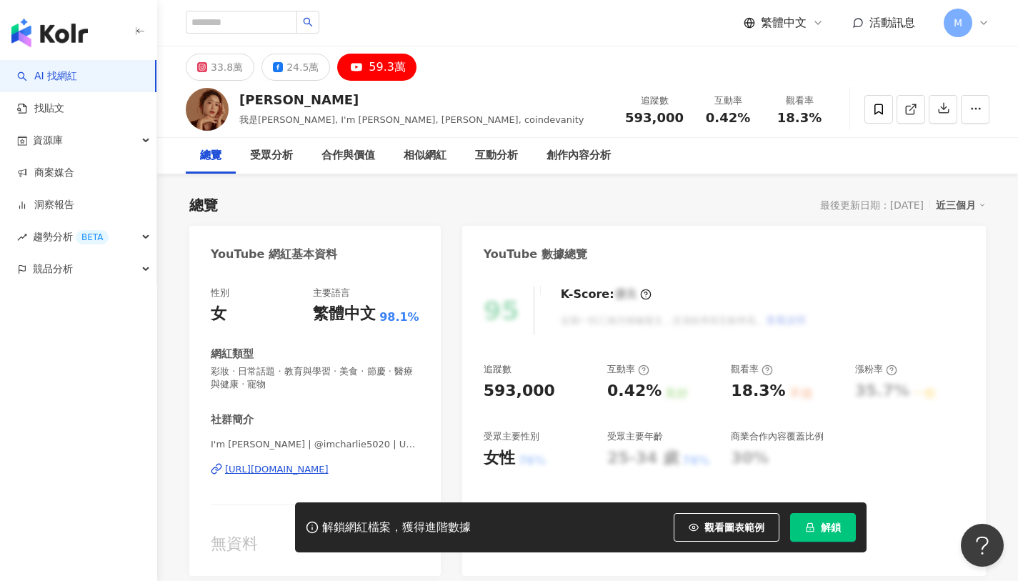
click at [299, 470] on div "https://www.youtube.com/channel/UCyD3eaCai2yyWZEuczgZ-fw" at bounding box center [277, 469] width 104 height 13
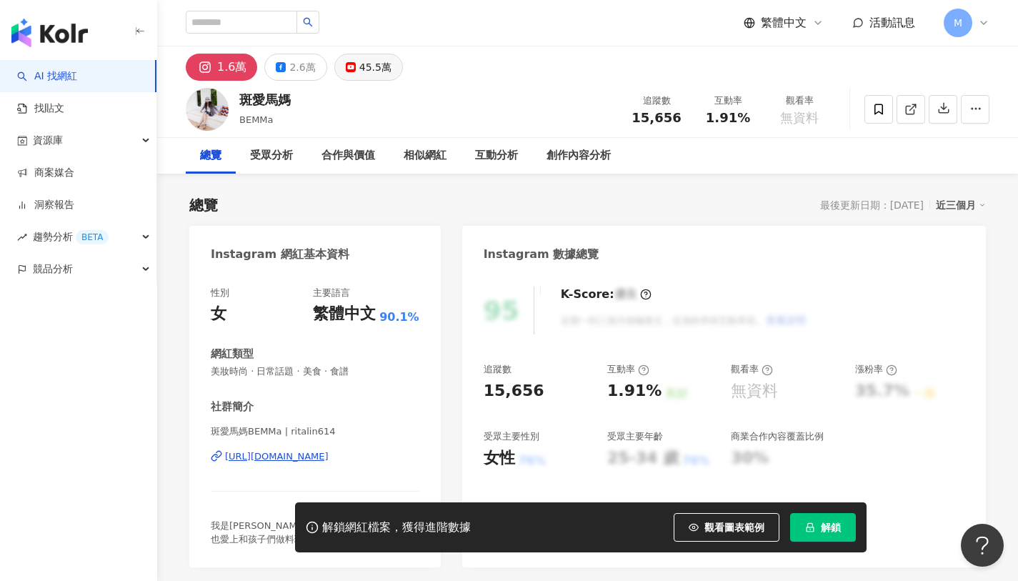
click at [359, 68] on div "45.5萬" at bounding box center [375, 67] width 32 height 20
click at [374, 66] on div "45.5萬" at bounding box center [375, 67] width 32 height 20
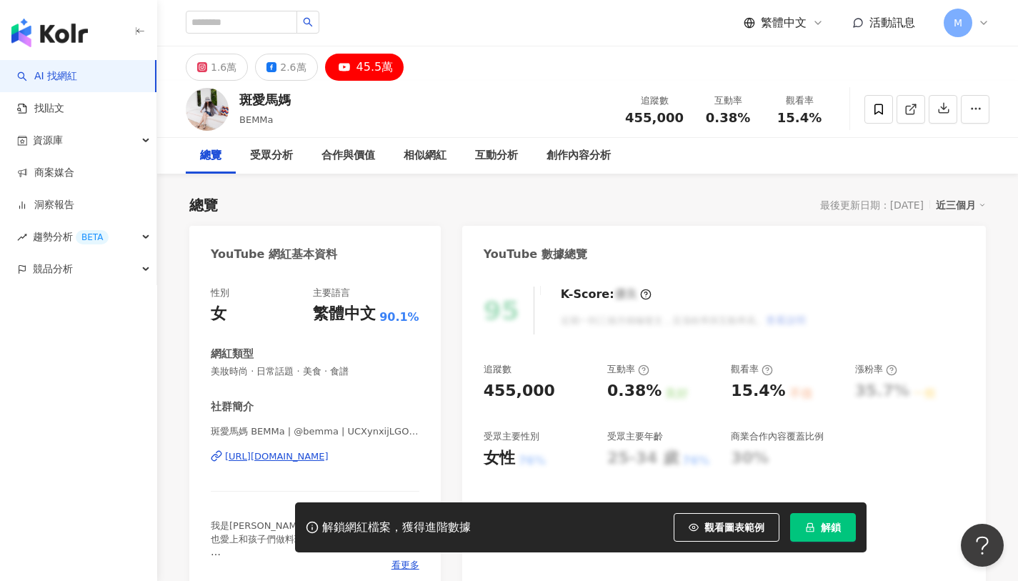
click at [329, 453] on div "https://www.youtube.com/channel/UCXynxijLGOGgAgk9J1epMLw" at bounding box center [277, 456] width 104 height 13
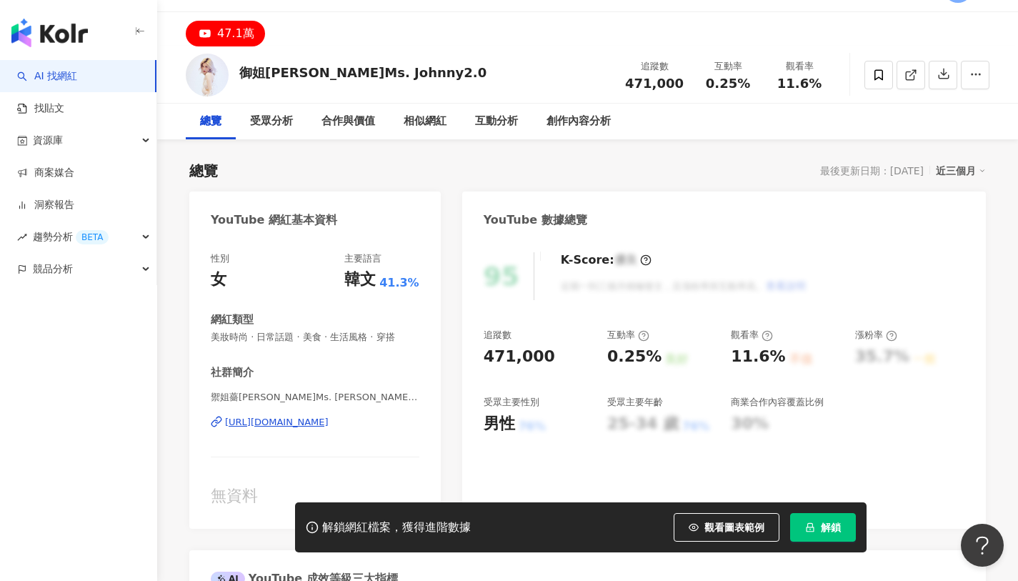
scroll to position [39, 0]
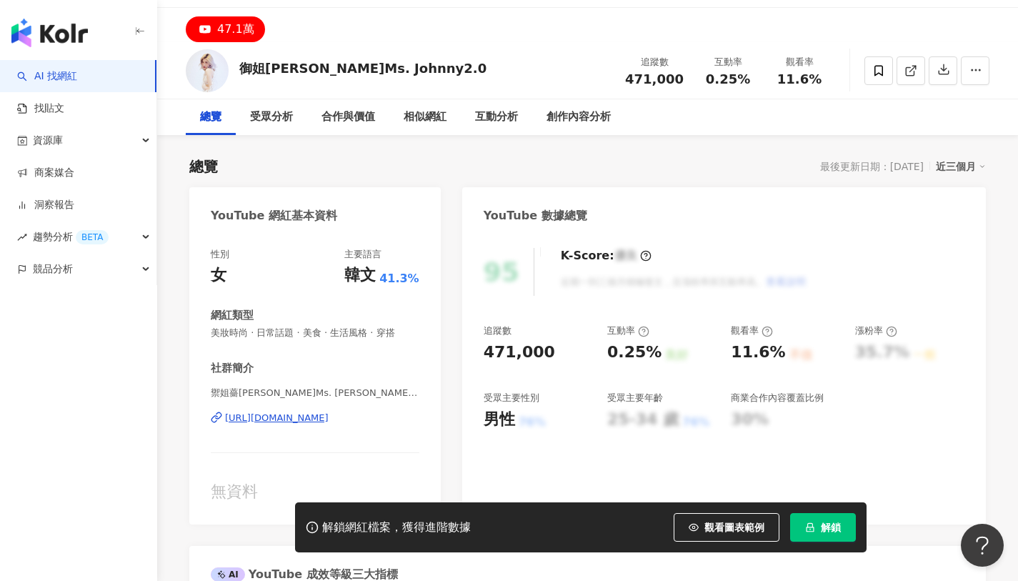
click at [329, 420] on div "[URL][DOMAIN_NAME]" at bounding box center [277, 417] width 104 height 13
